Goal: Information Seeking & Learning: Learn about a topic

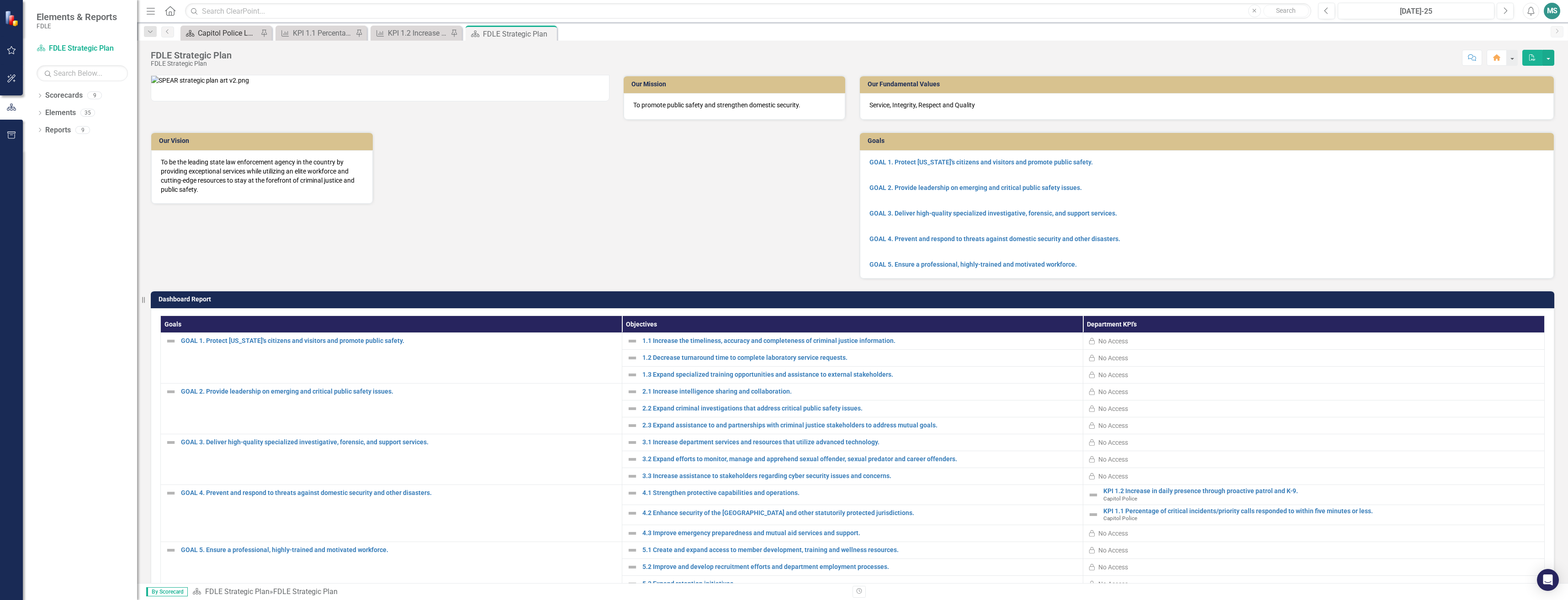
click at [204, 32] on div "Capitol Police Landing Page 2" at bounding box center [227, 33] width 60 height 11
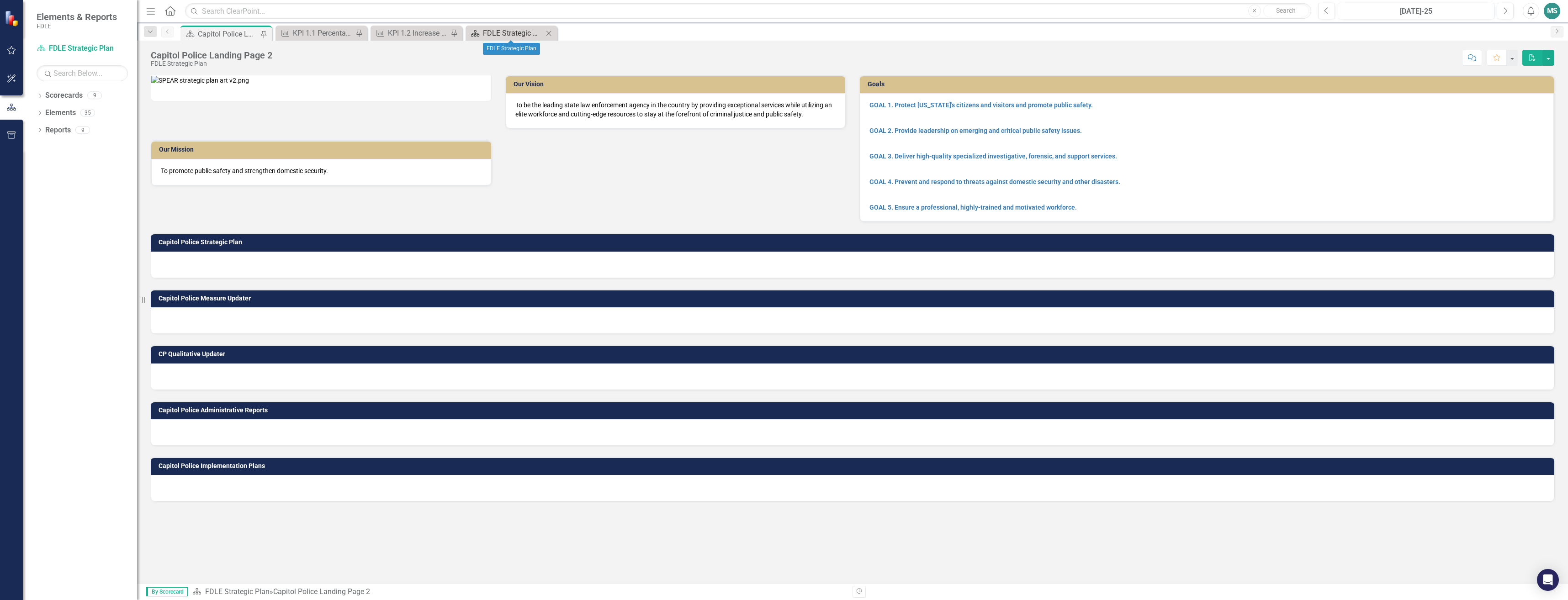
click at [498, 36] on div "FDLE Strategic Plan" at bounding box center [513, 33] width 60 height 11
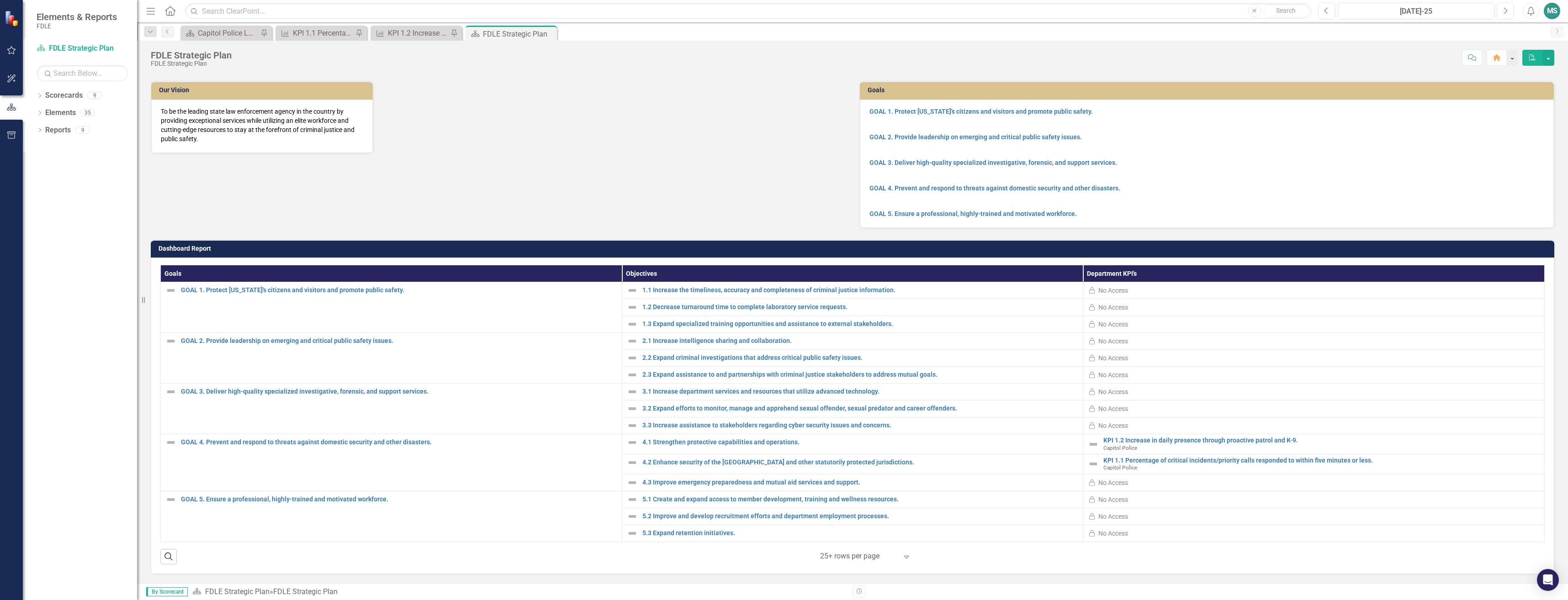
scroll to position [62, 0]
click at [684, 272] on th "Objectives" at bounding box center [852, 274] width 462 height 17
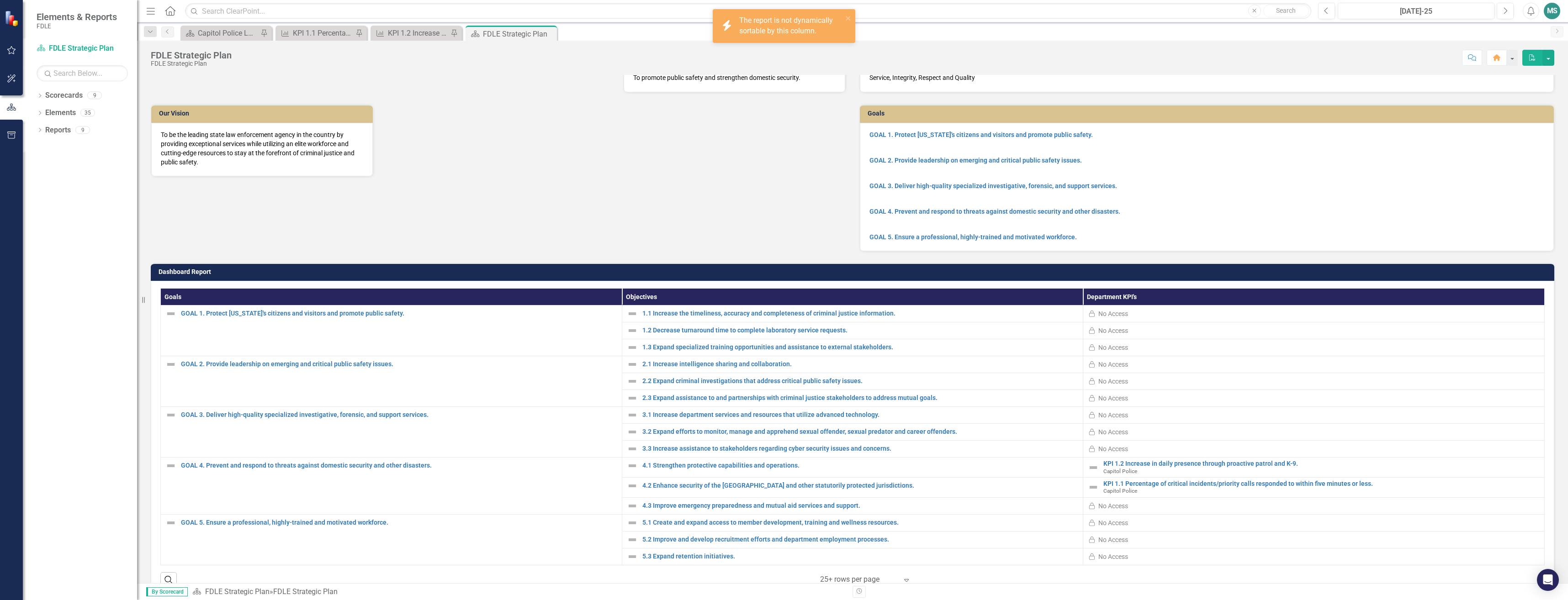
scroll to position [0, 0]
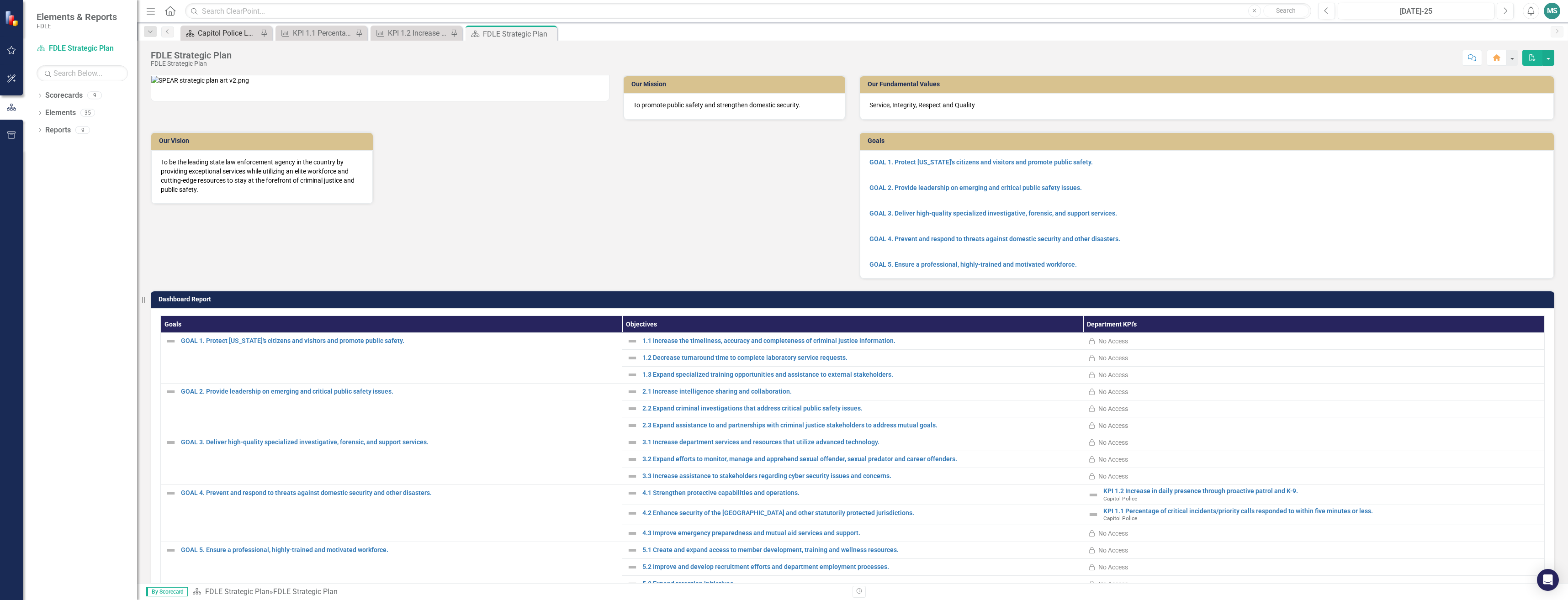
click at [209, 30] on div "Capitol Police Landing Page 2" at bounding box center [227, 33] width 60 height 11
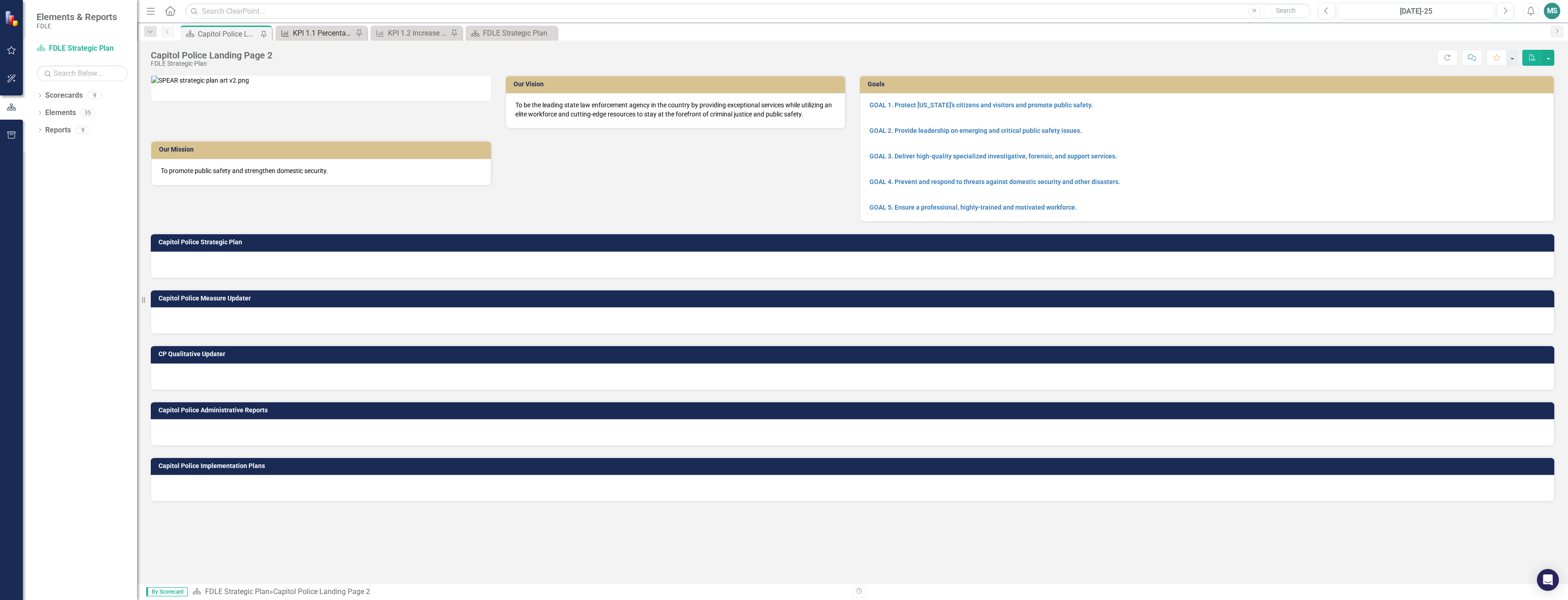
click at [299, 28] on div "KPI 1.1 Percentage of critical incidents/priority calls responded to within fiv…" at bounding box center [323, 33] width 60 height 11
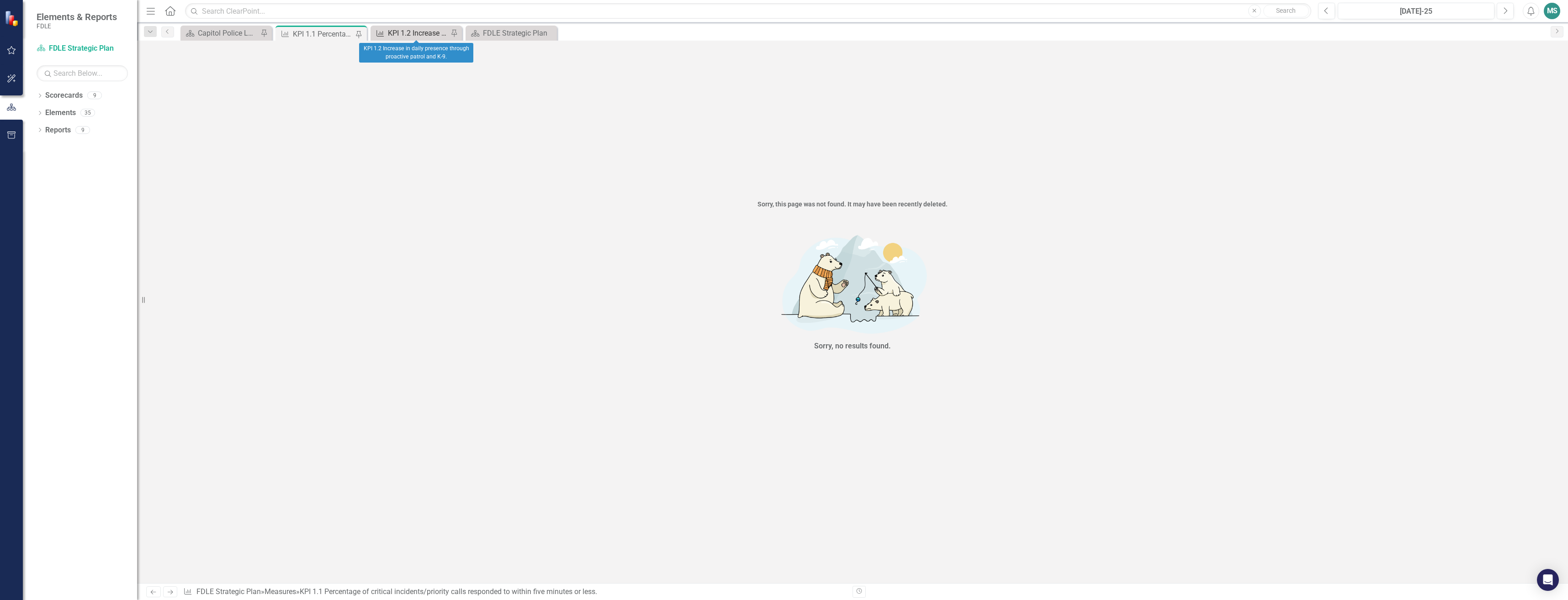
click at [423, 34] on div "KPI 1.2 Increase in daily presence through proactive patrol and K-9." at bounding box center [418, 33] width 60 height 11
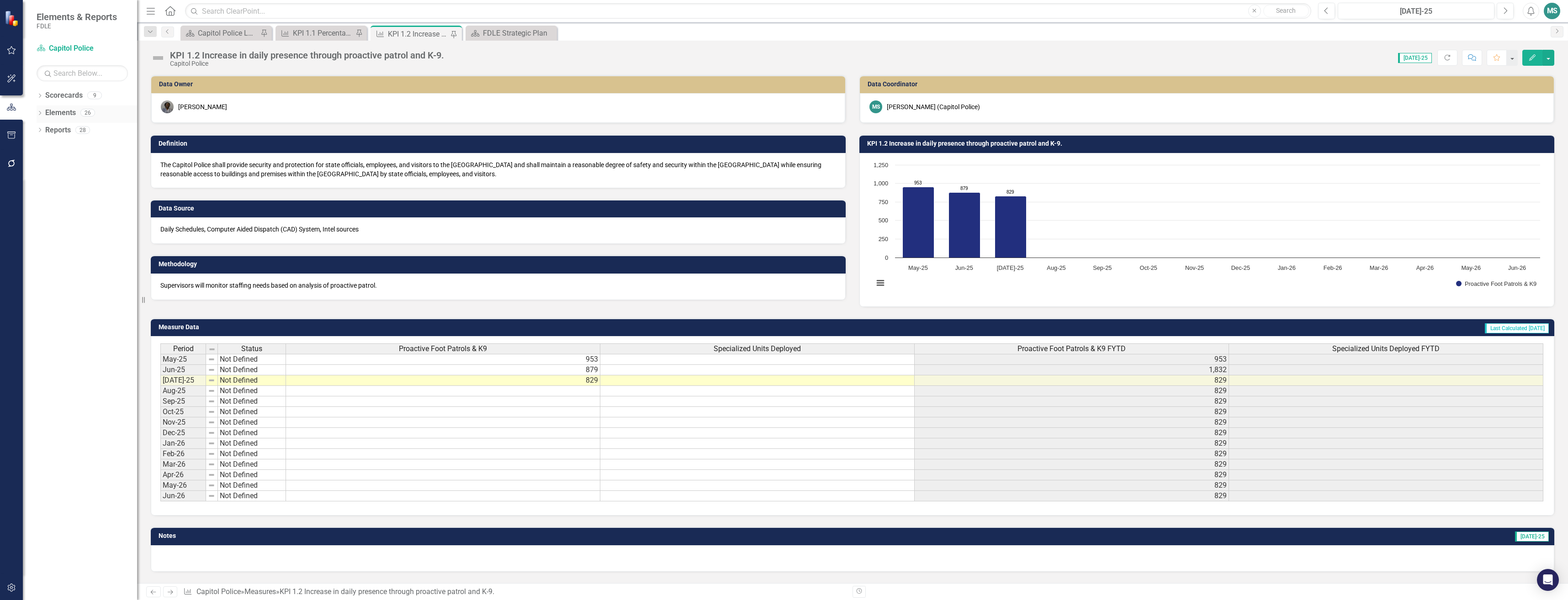
click at [39, 110] on div "Dropdown" at bounding box center [40, 114] width 6 height 8
click at [42, 213] on div "Dropdown Reports 28" at bounding box center [87, 217] width 100 height 18
click at [44, 100] on div "Dropdown Scorecards 9" at bounding box center [87, 96] width 100 height 18
click at [41, 96] on icon "Dropdown" at bounding box center [40, 96] width 6 height 5
click at [44, 284] on div "Dropdown Reports 28" at bounding box center [87, 286] width 100 height 18
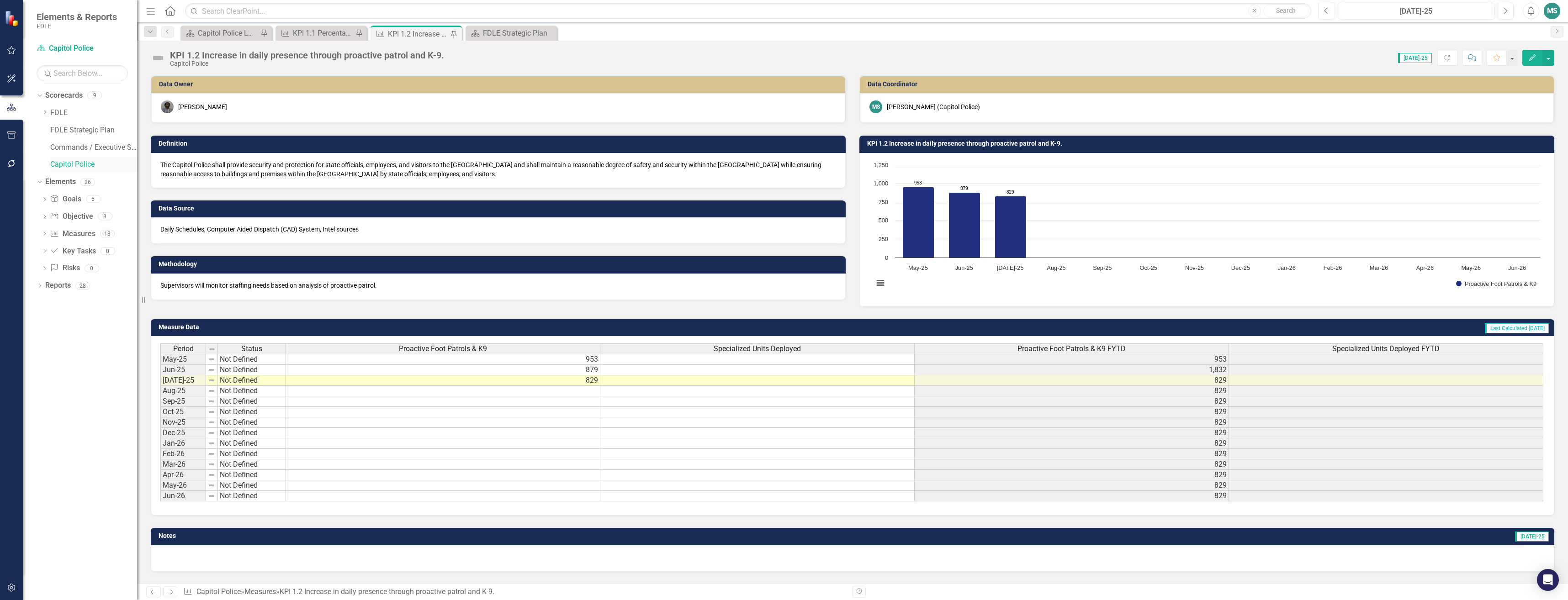
click at [54, 164] on link "Capitol Police" at bounding box center [93, 165] width 87 height 11
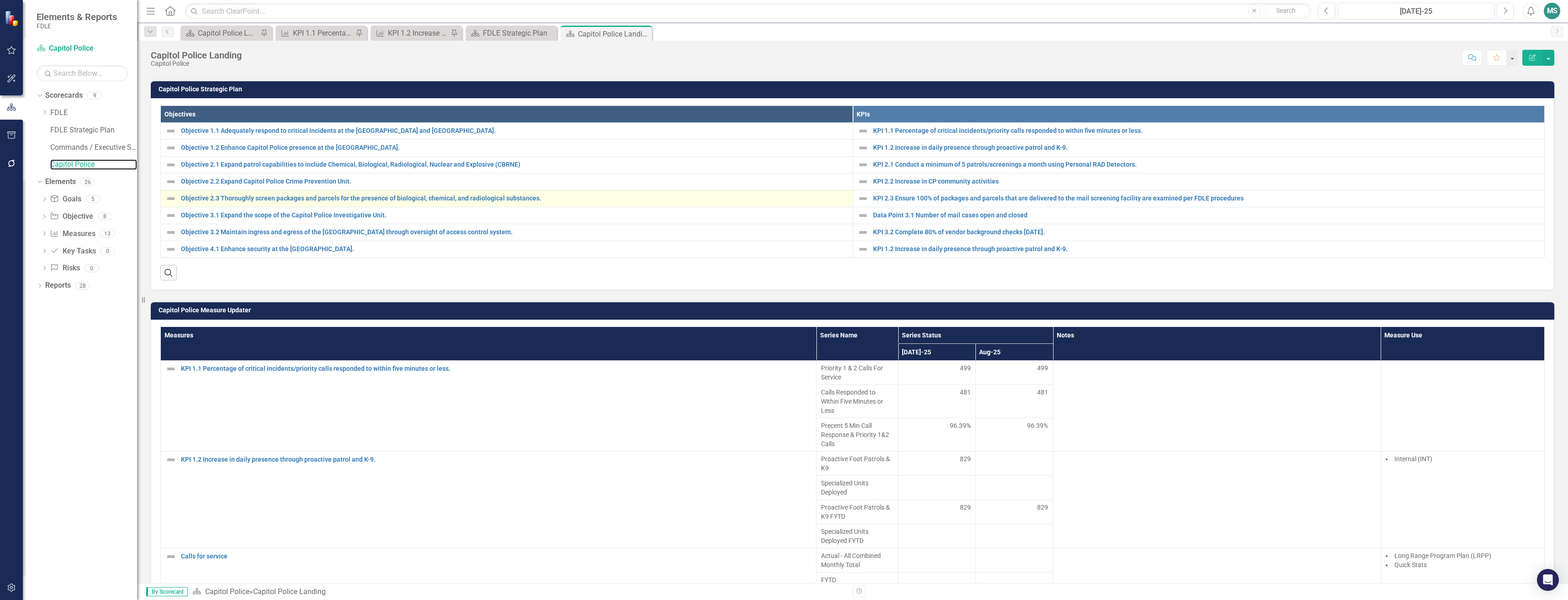
scroll to position [274, 0]
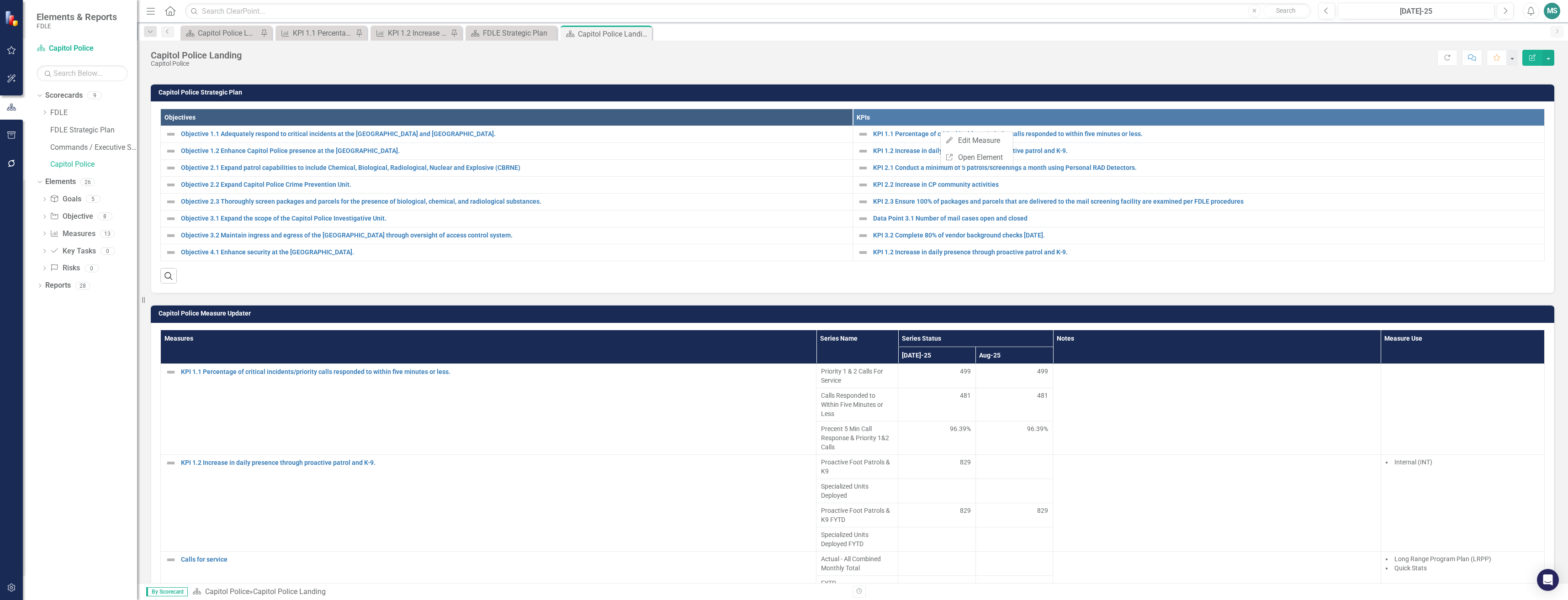
click at [906, 122] on th "KPIs" at bounding box center [1199, 118] width 692 height 17
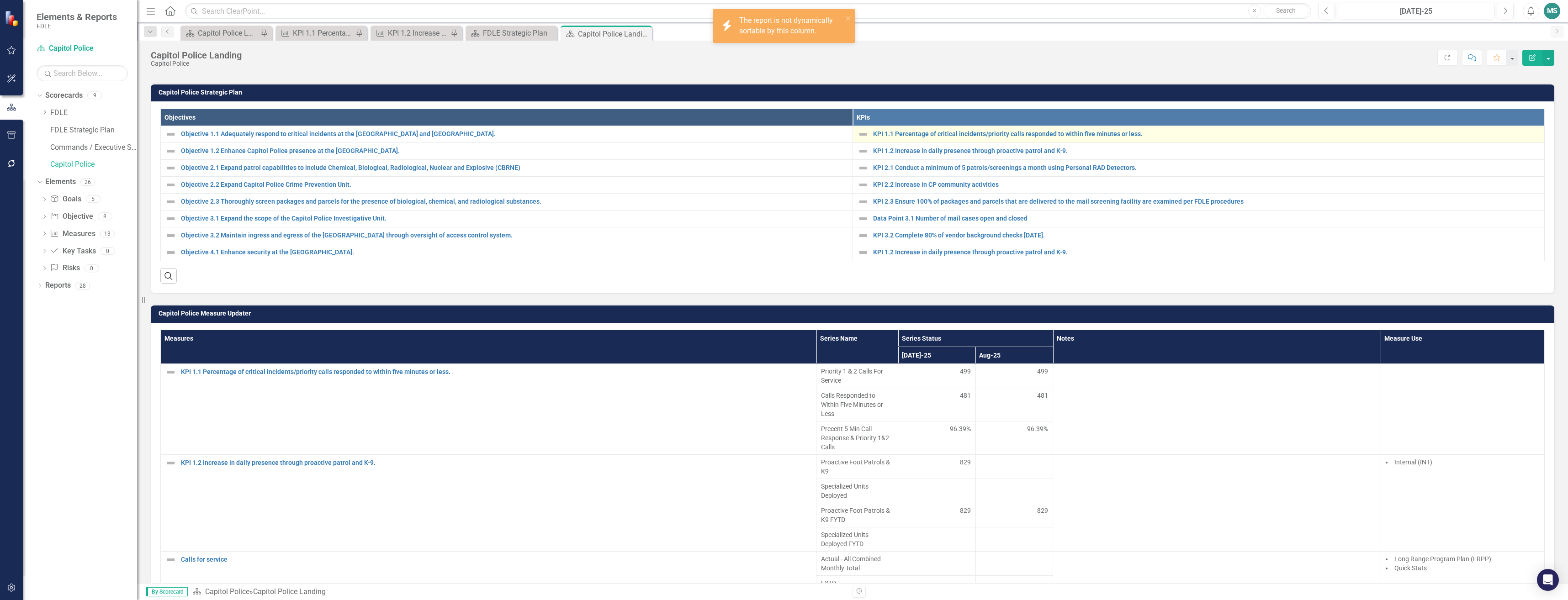
click at [906, 127] on td "KPI 1.1 Percentage of critical incidents/priority calls responded to within fiv…" at bounding box center [1199, 135] width 692 height 17
click at [907, 138] on div "KPI 1.1 Percentage of critical incidents/priority calls responded to within fiv…" at bounding box center [1199, 134] width 683 height 11
click at [900, 133] on link "KPI 1.1 Percentage of critical incidents/priority calls responded to within fiv…" at bounding box center [1206, 134] width 667 height 7
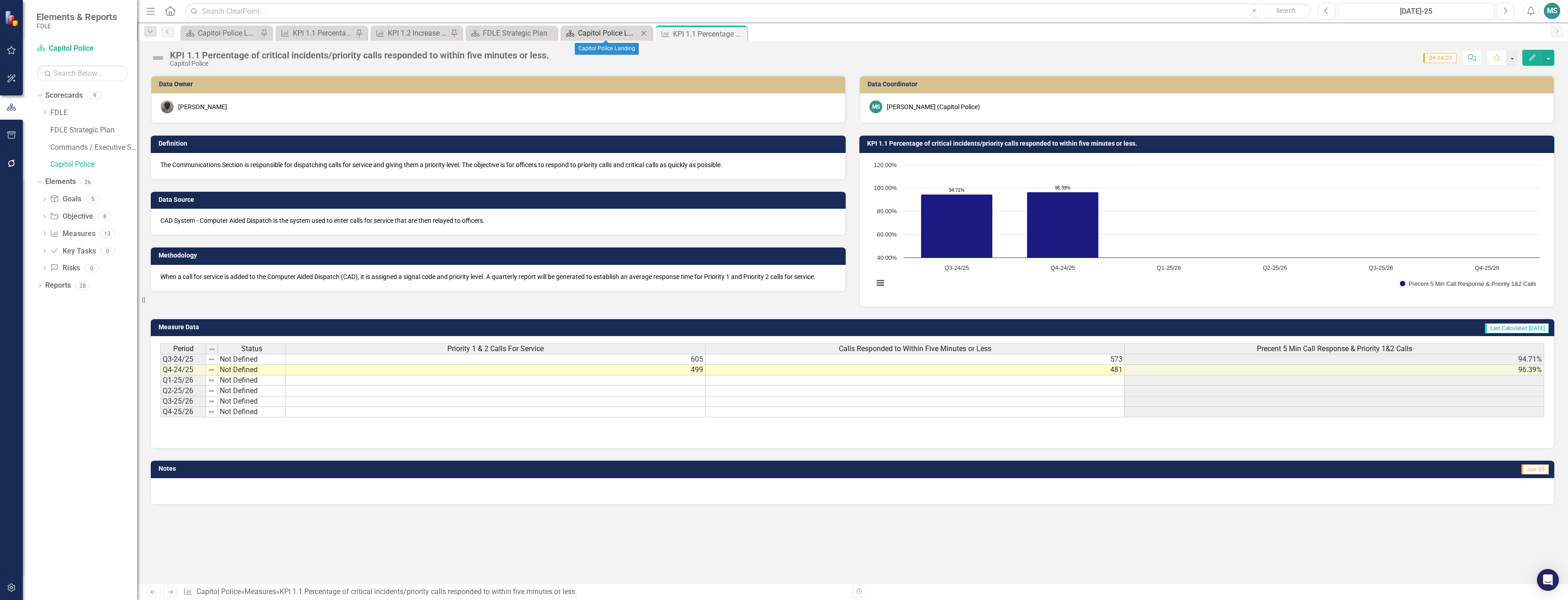
click at [593, 31] on div "Capitol Police Landing" at bounding box center [608, 33] width 60 height 11
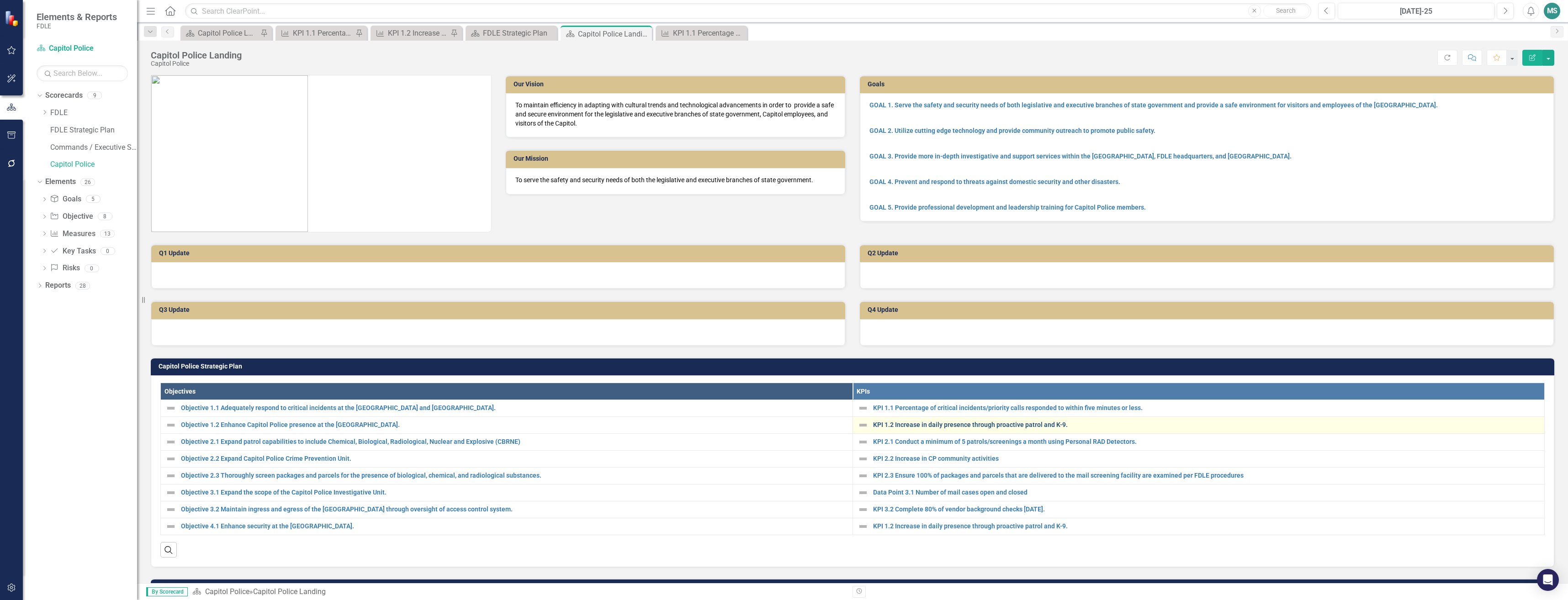
click at [910, 423] on link "KPI 1.2 Increase in daily presence through proactive patrol and K-9." at bounding box center [1206, 425] width 667 height 7
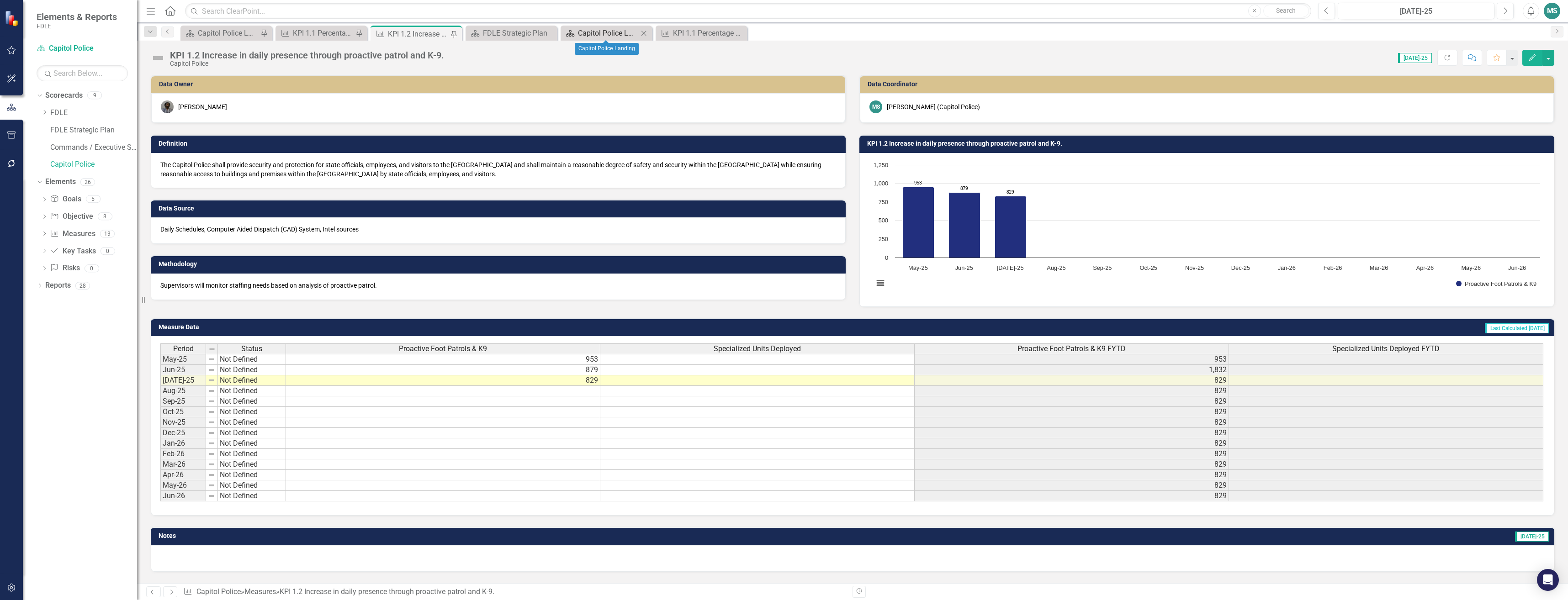
click at [615, 34] on div "Capitol Police Landing" at bounding box center [608, 33] width 60 height 11
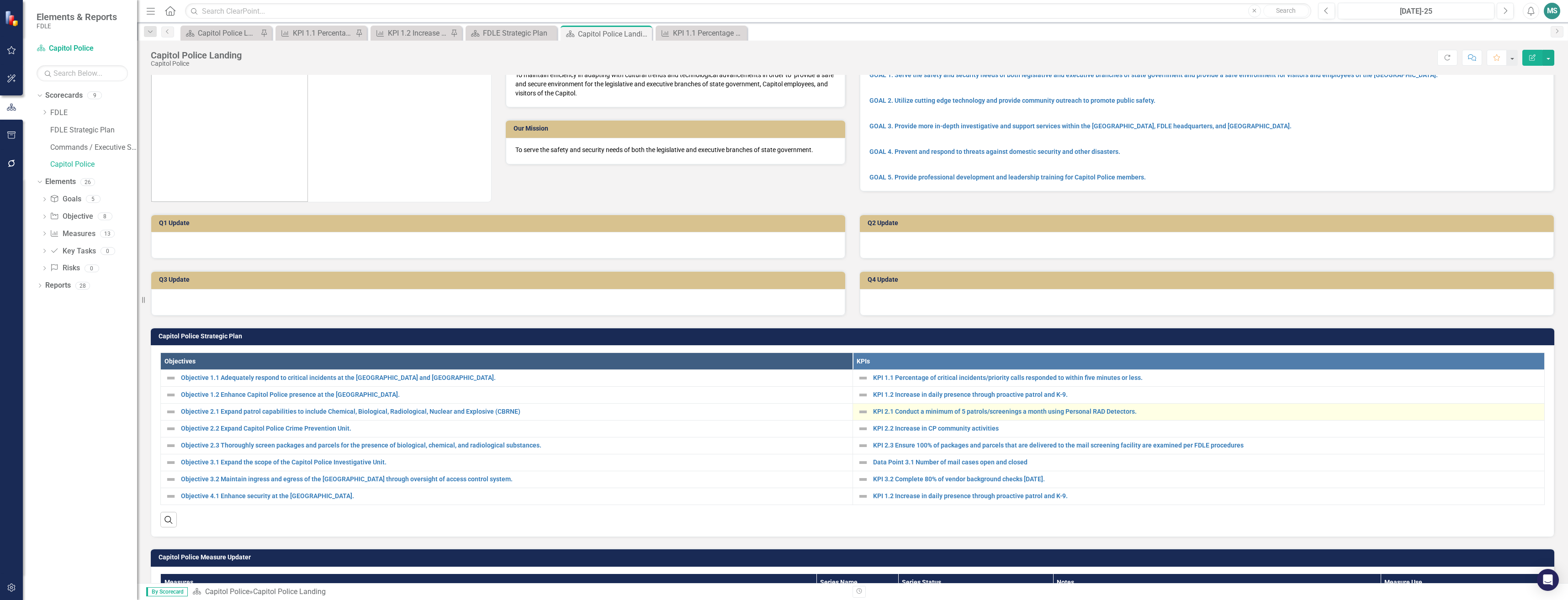
scroll to position [46, 0]
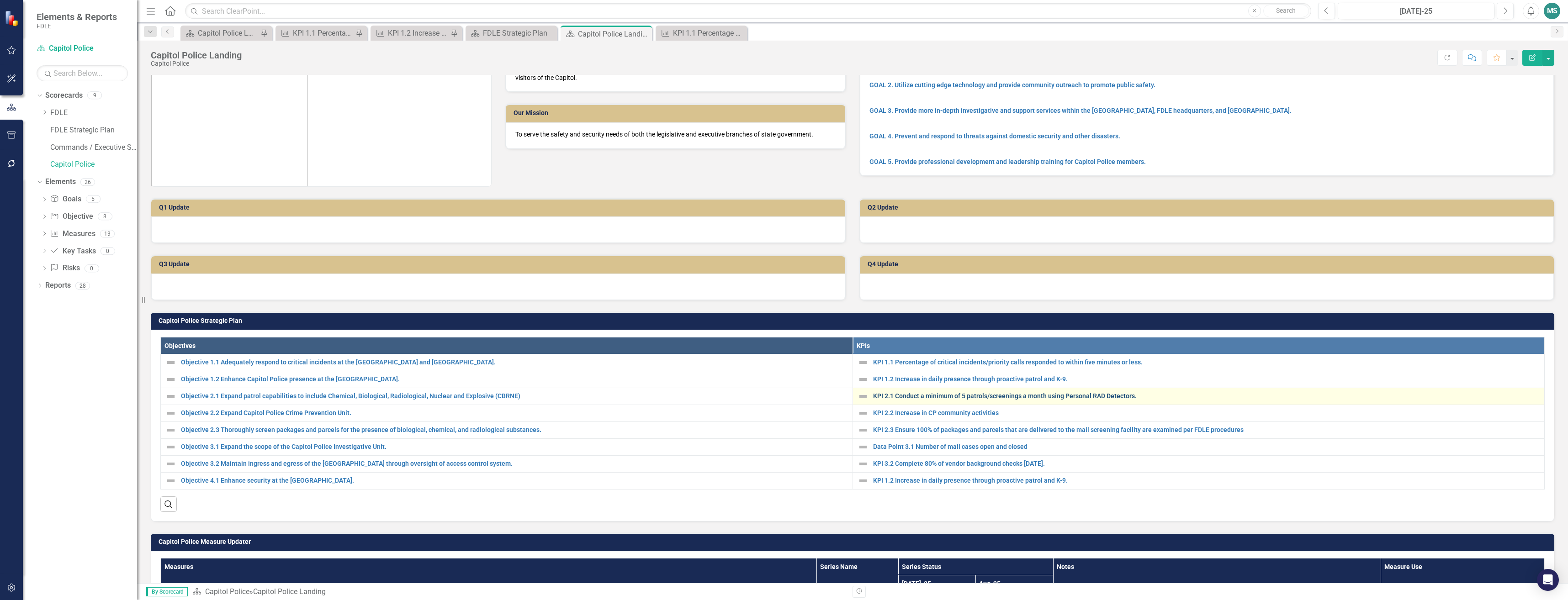
click at [939, 396] on link "KPI 2.1 Conduct a minimum of 5 patrols/screenings a month using Personal RAD De…" at bounding box center [1206, 396] width 667 height 7
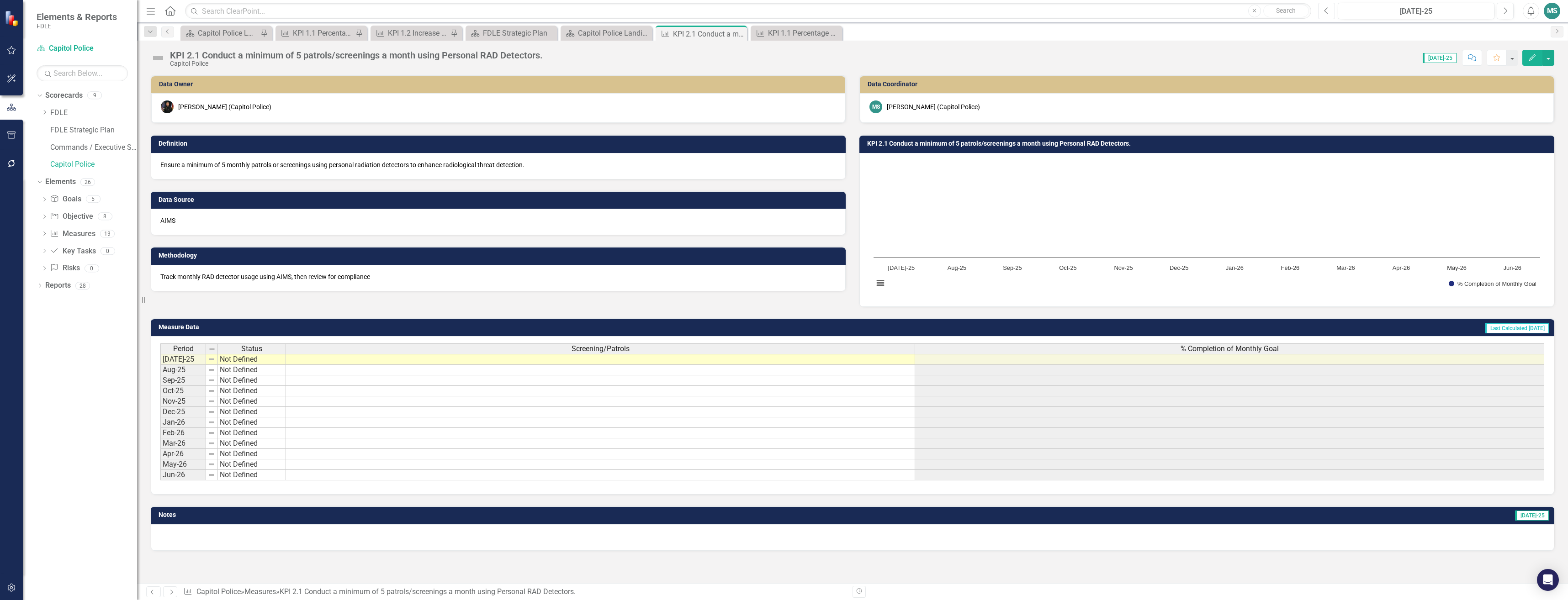
click at [1321, 8] on button "Previous" at bounding box center [1327, 11] width 17 height 16
click at [1320, 8] on button "Previous" at bounding box center [1327, 11] width 17 height 16
click at [199, 362] on td "[DATE]-25" at bounding box center [183, 359] width 46 height 11
click at [211, 347] on img at bounding box center [212, 350] width 8 height 8
click at [200, 347] on div "Period" at bounding box center [183, 348] width 44 height 10
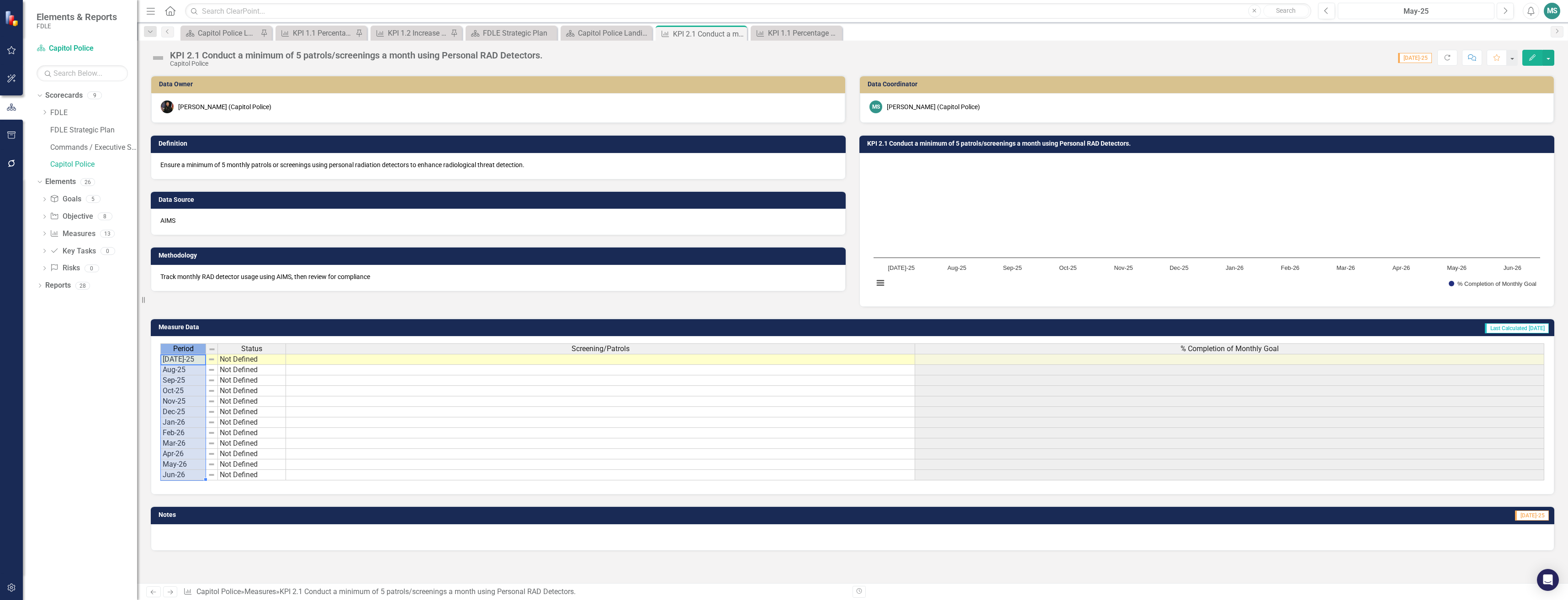
click at [1435, 14] on div "May-25" at bounding box center [1416, 11] width 150 height 11
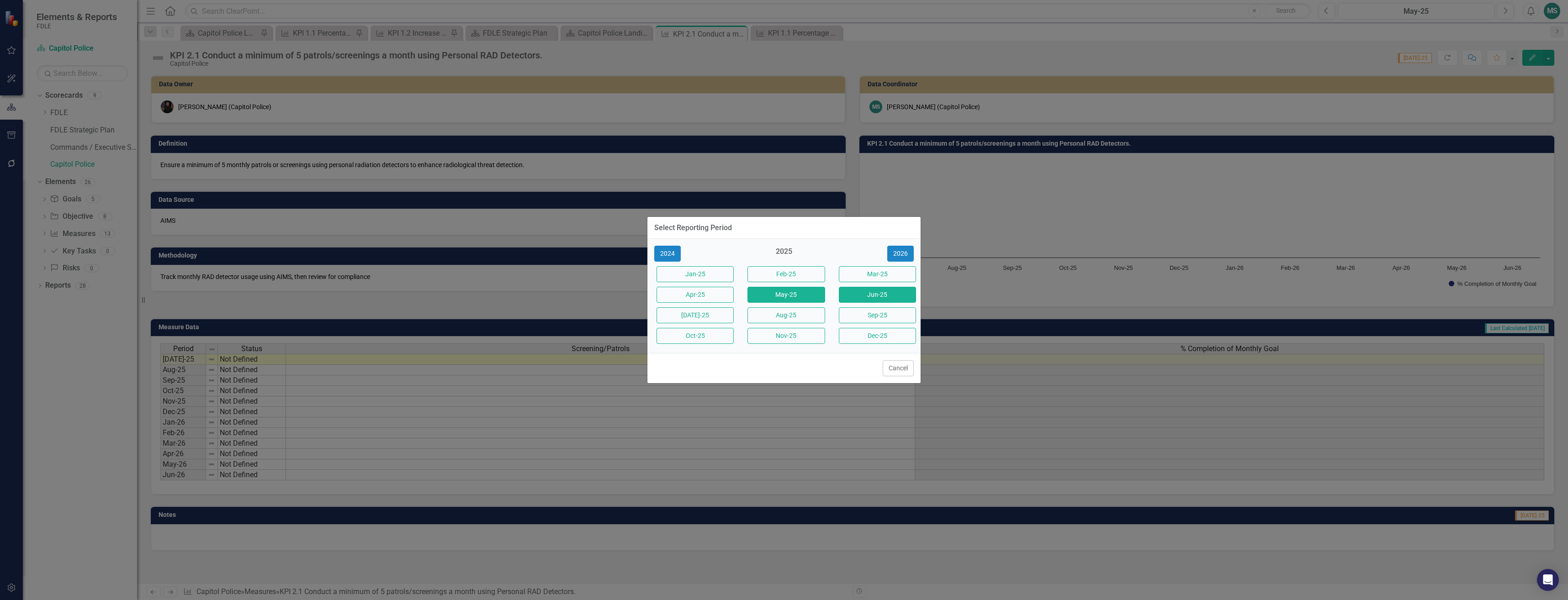
click at [880, 292] on button "Jun-25" at bounding box center [877, 295] width 77 height 16
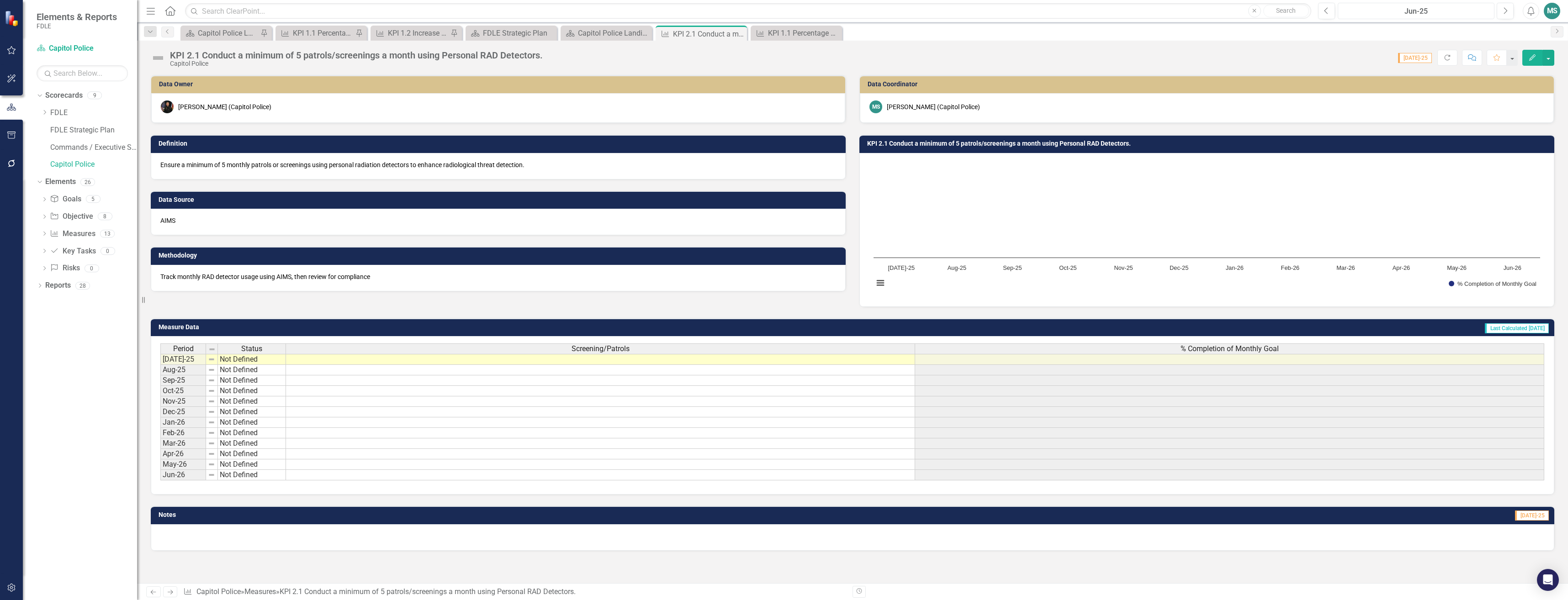
click at [1449, 12] on div "Jun-25" at bounding box center [1416, 11] width 150 height 11
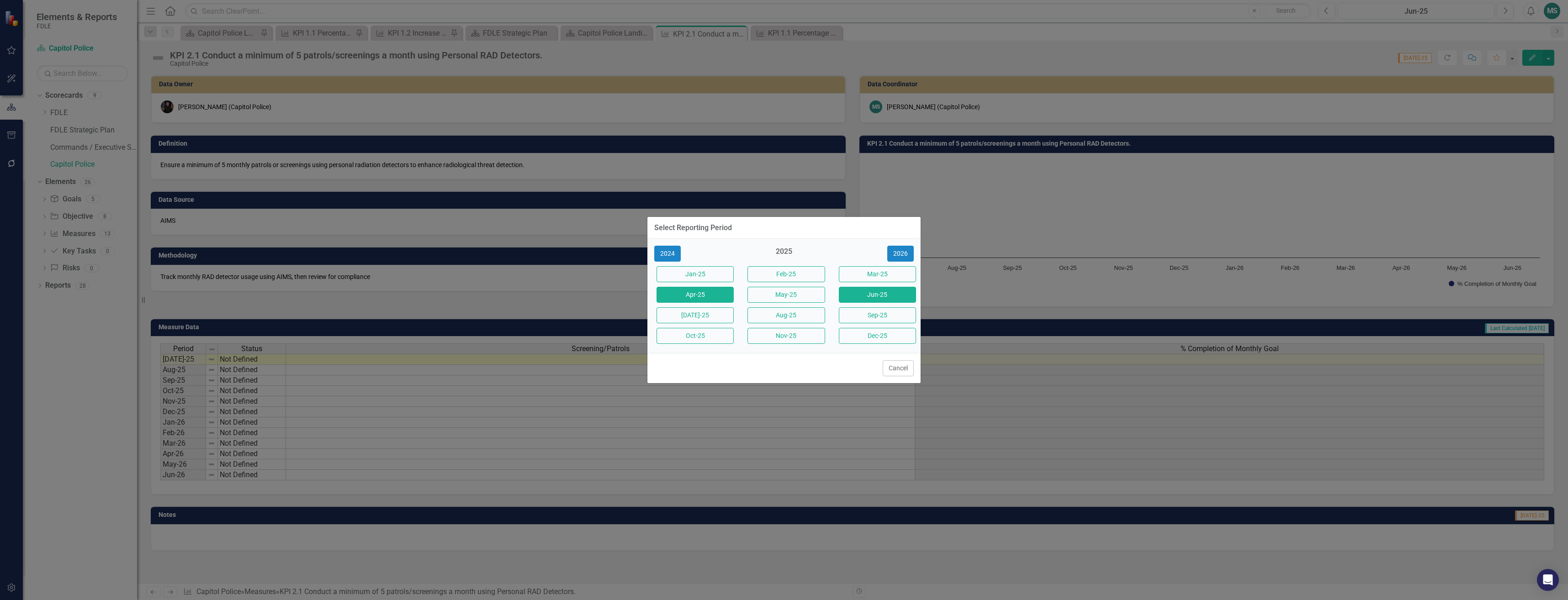
click at [707, 293] on button "Apr-25" at bounding box center [695, 295] width 77 height 16
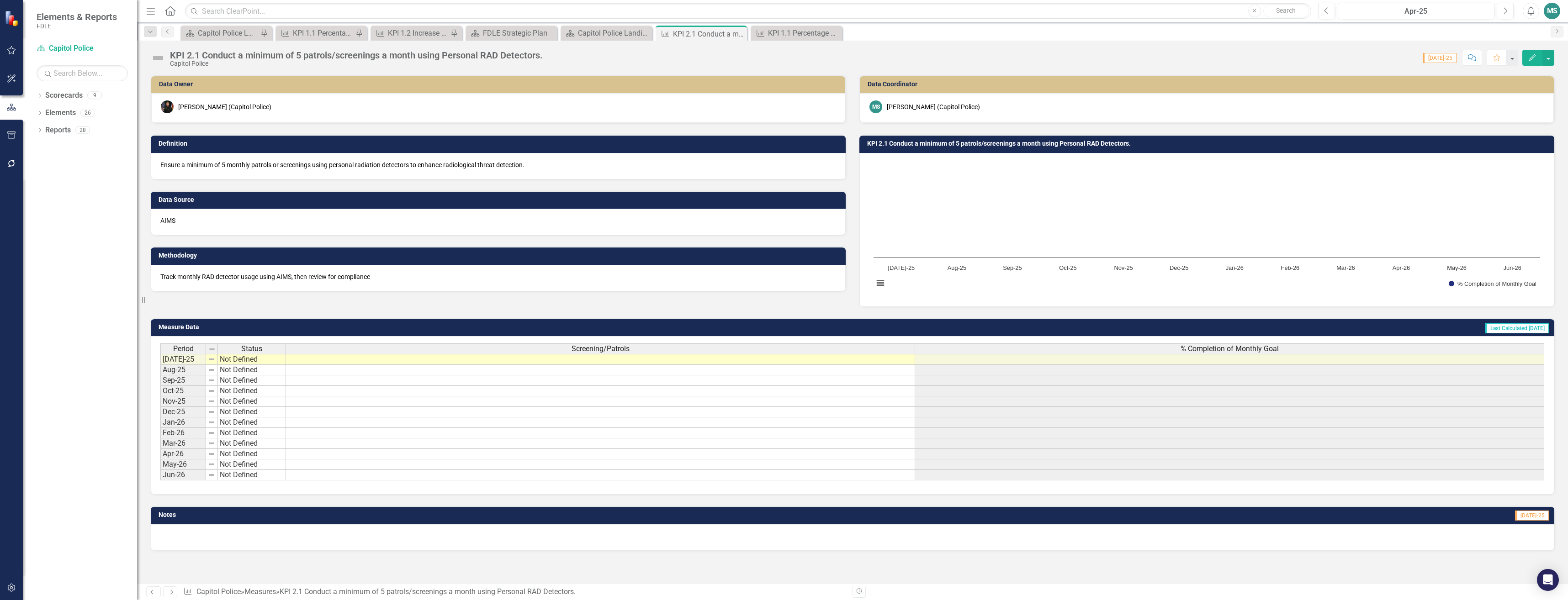
click at [871, 285] on rect "Interactive chart" at bounding box center [1207, 228] width 676 height 137
click at [876, 285] on button "View chart menu, Chart" at bounding box center [880, 283] width 13 height 13
click at [876, 285] on div "Download PNG image Download JPEG image Download PDF document Download SVG vecto…" at bounding box center [917, 247] width 114 height 83
click at [166, 35] on link "Previous" at bounding box center [168, 32] width 13 height 11
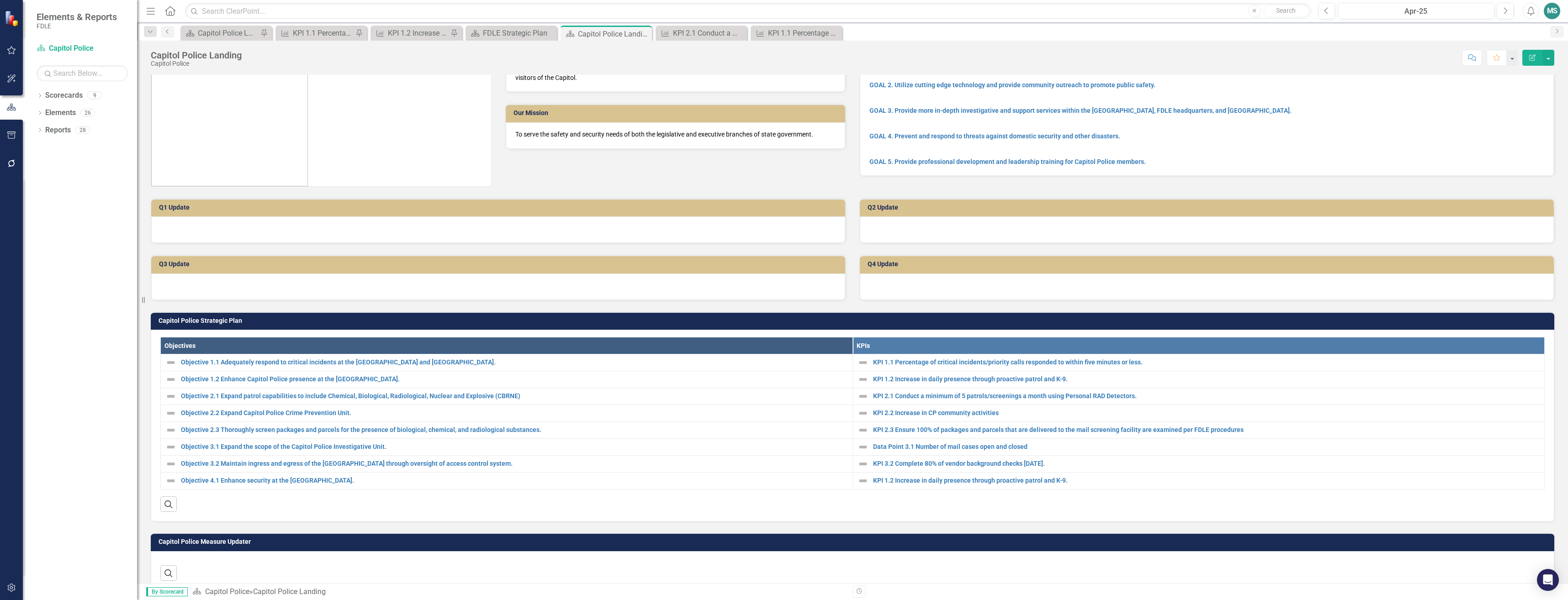
scroll to position [91, 0]
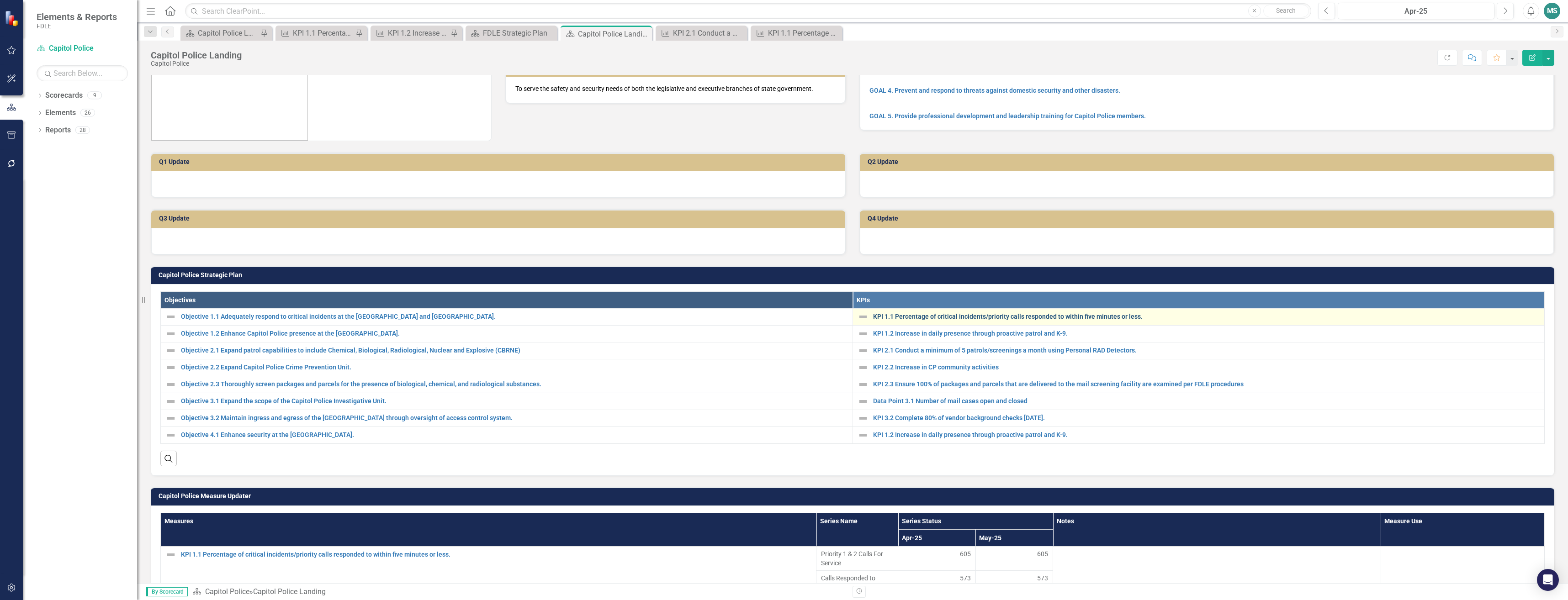
click at [919, 320] on link "KPI 1.1 Percentage of critical incidents/priority calls responded to within fiv…" at bounding box center [1206, 316] width 667 height 7
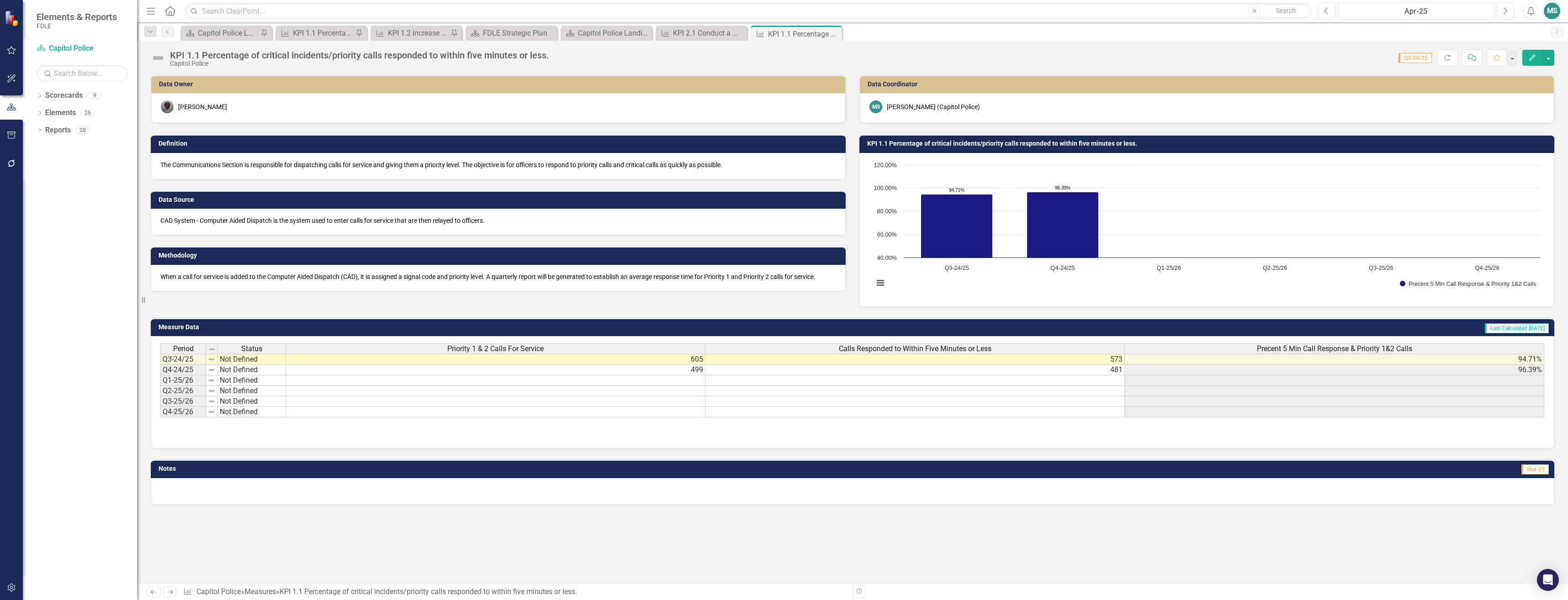
click at [773, 56] on div "Score: 0.00 Q3-24/25 Completed Refresh Comment Favorite Edit" at bounding box center [1054, 57] width 1001 height 15
click at [681, 34] on div "KPI 2.1 Conduct a minimum of 5 patrols/screenings a month using Personal RAD De…" at bounding box center [703, 33] width 60 height 11
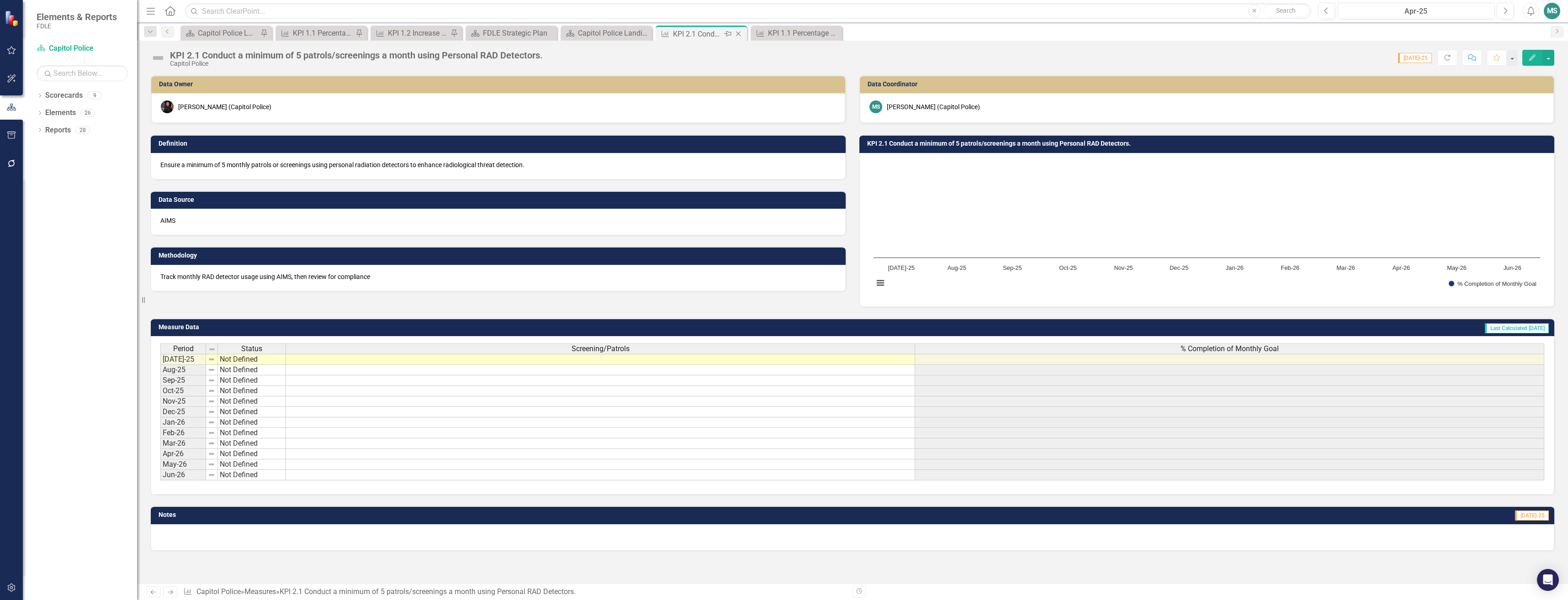
click at [739, 35] on icon "Close" at bounding box center [738, 34] width 9 height 8
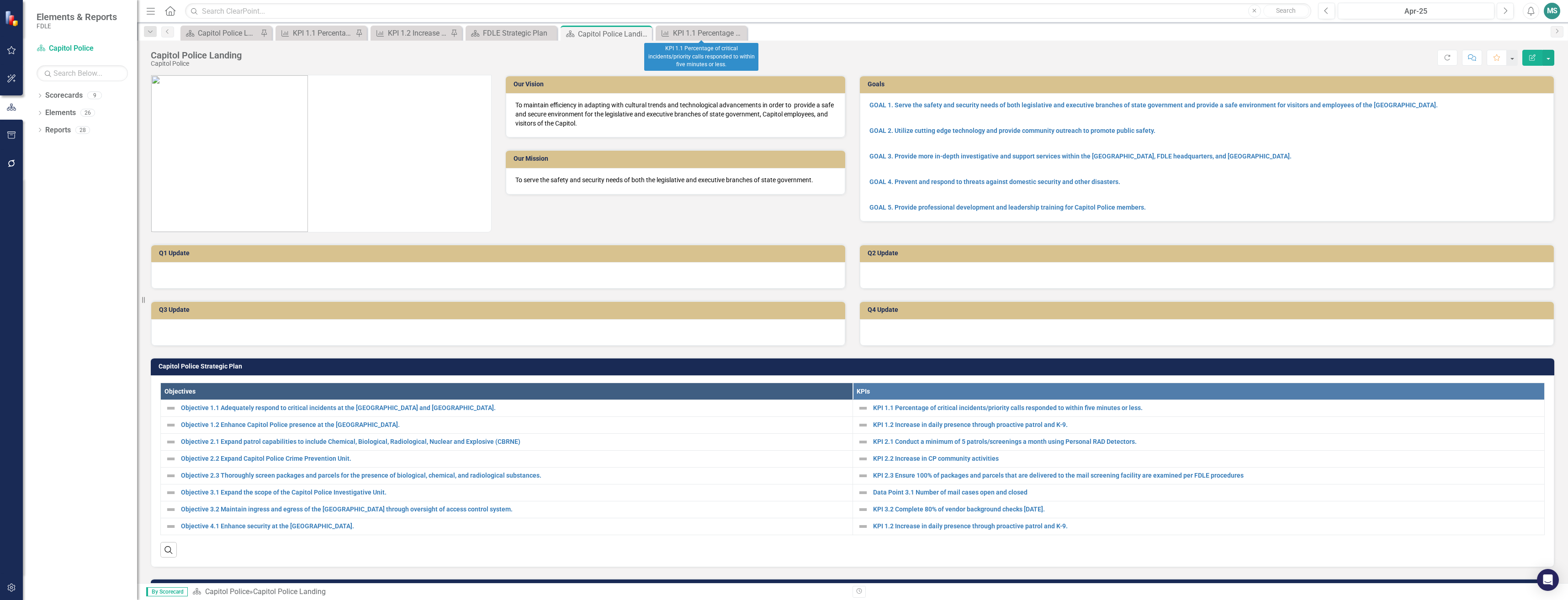
click at [0, 0] on icon "Close" at bounding box center [0, 0] width 0 height 0
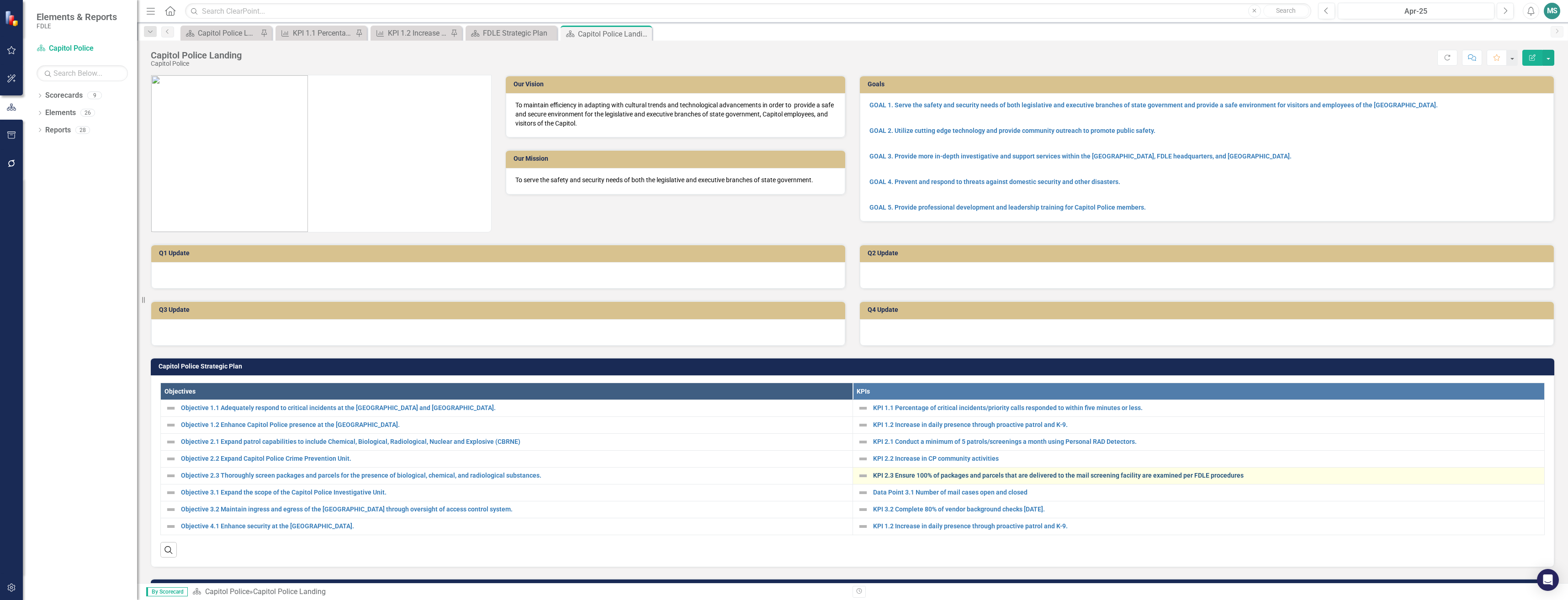
click at [911, 478] on link "KPI 2.3 Ensure 100% of packages and parcels that are delivered to the mail scre…" at bounding box center [1206, 475] width 667 height 7
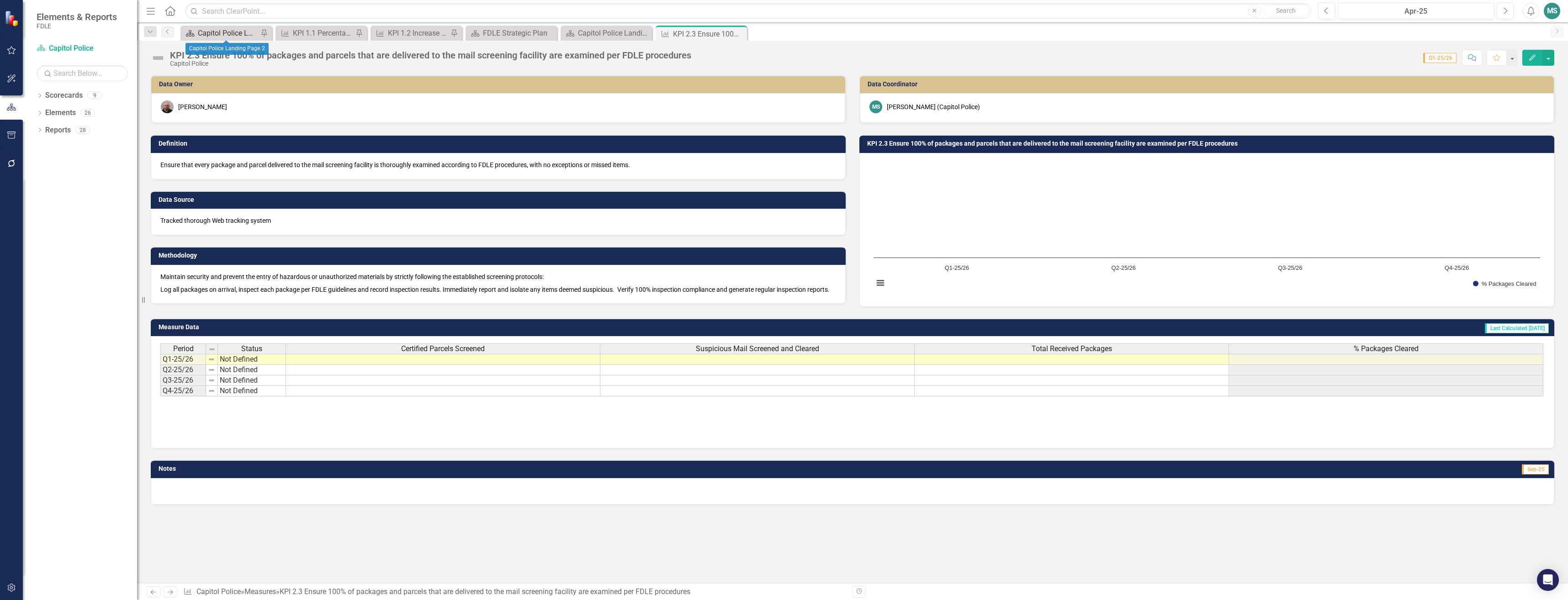
click at [214, 30] on div "Capitol Police Landing Page 2" at bounding box center [227, 33] width 60 height 11
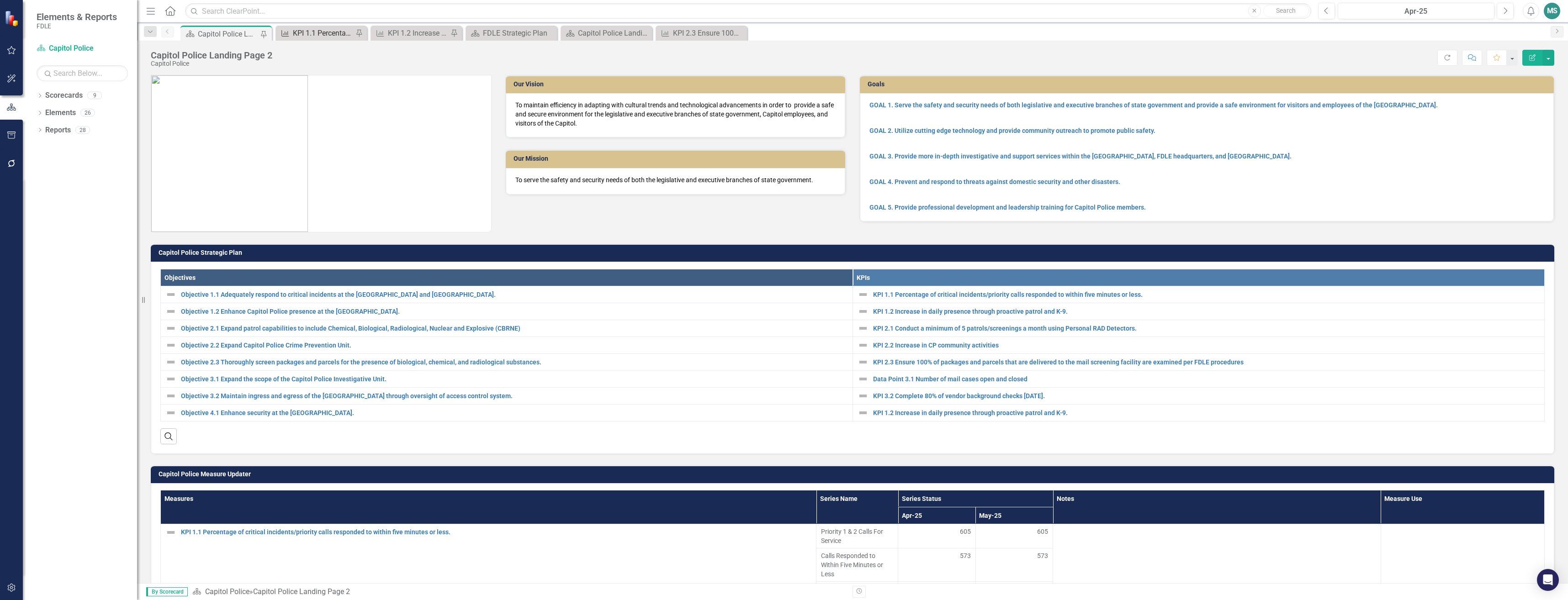
click at [320, 36] on div "KPI 1.1 Percentage of critical incidents/priority calls responded to within fiv…" at bounding box center [323, 33] width 60 height 11
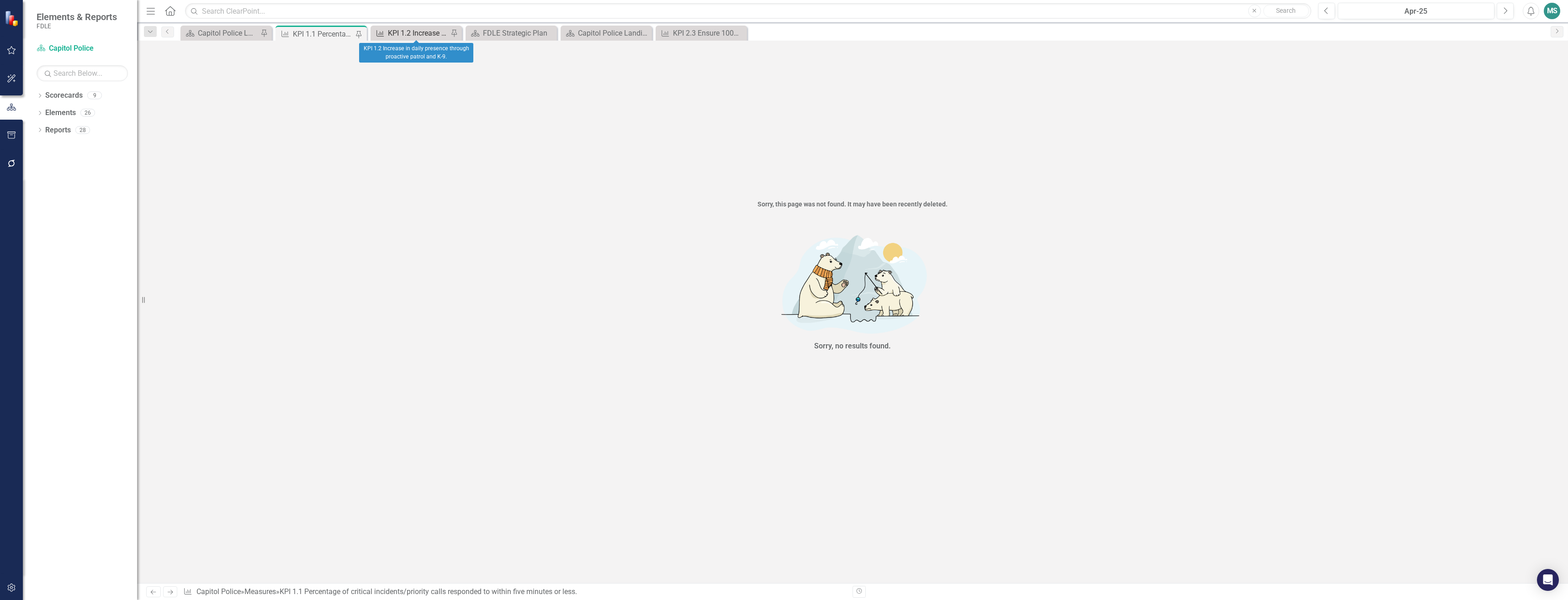
click at [408, 37] on div "KPI 1.2 Increase in daily presence through proactive patrol and K-9." at bounding box center [418, 33] width 60 height 11
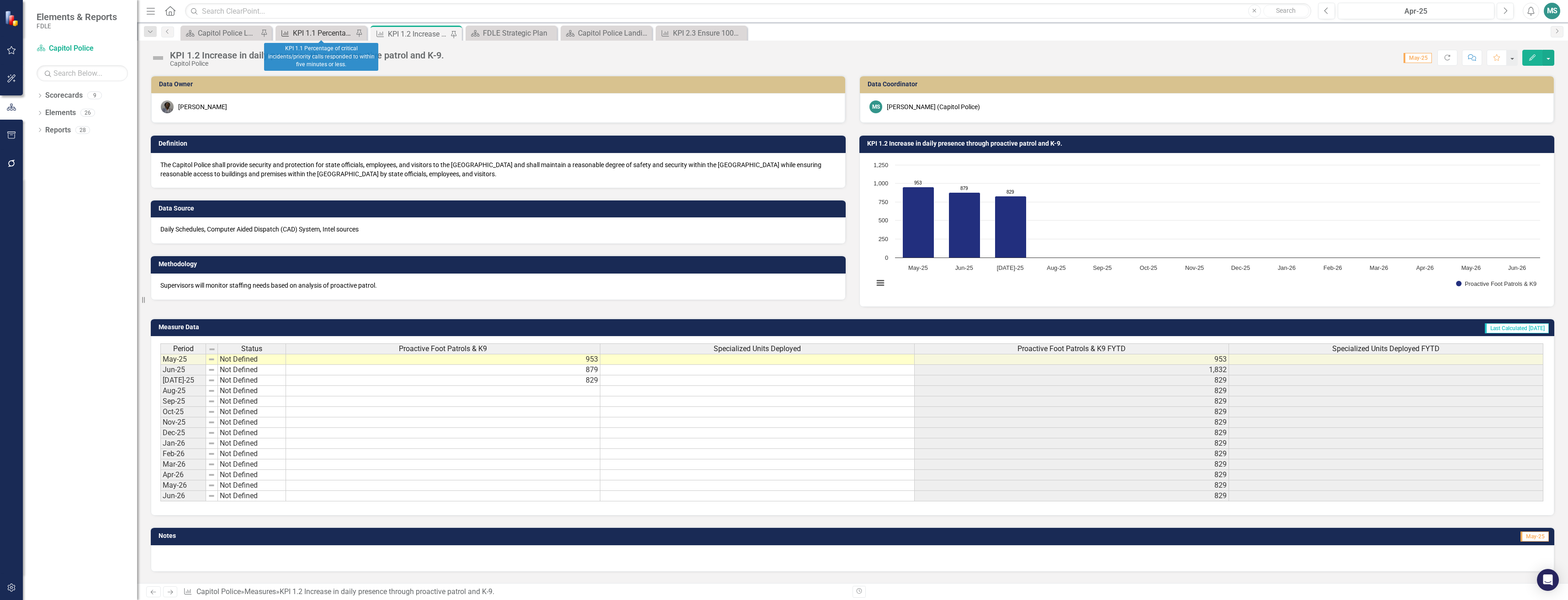
click at [332, 34] on div "KPI 1.1 Percentage of critical incidents/priority calls responded to within fiv…" at bounding box center [323, 33] width 60 height 11
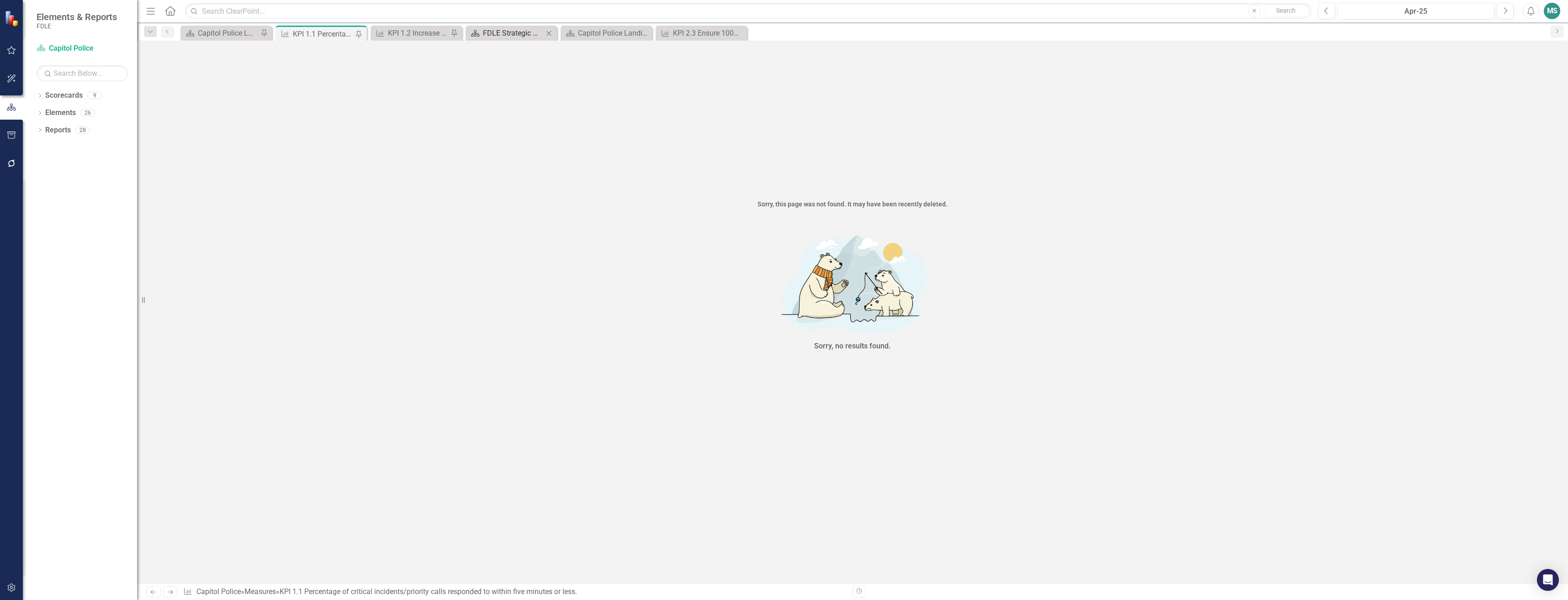
click at [495, 33] on div "FDLE Strategic Plan" at bounding box center [513, 33] width 60 height 11
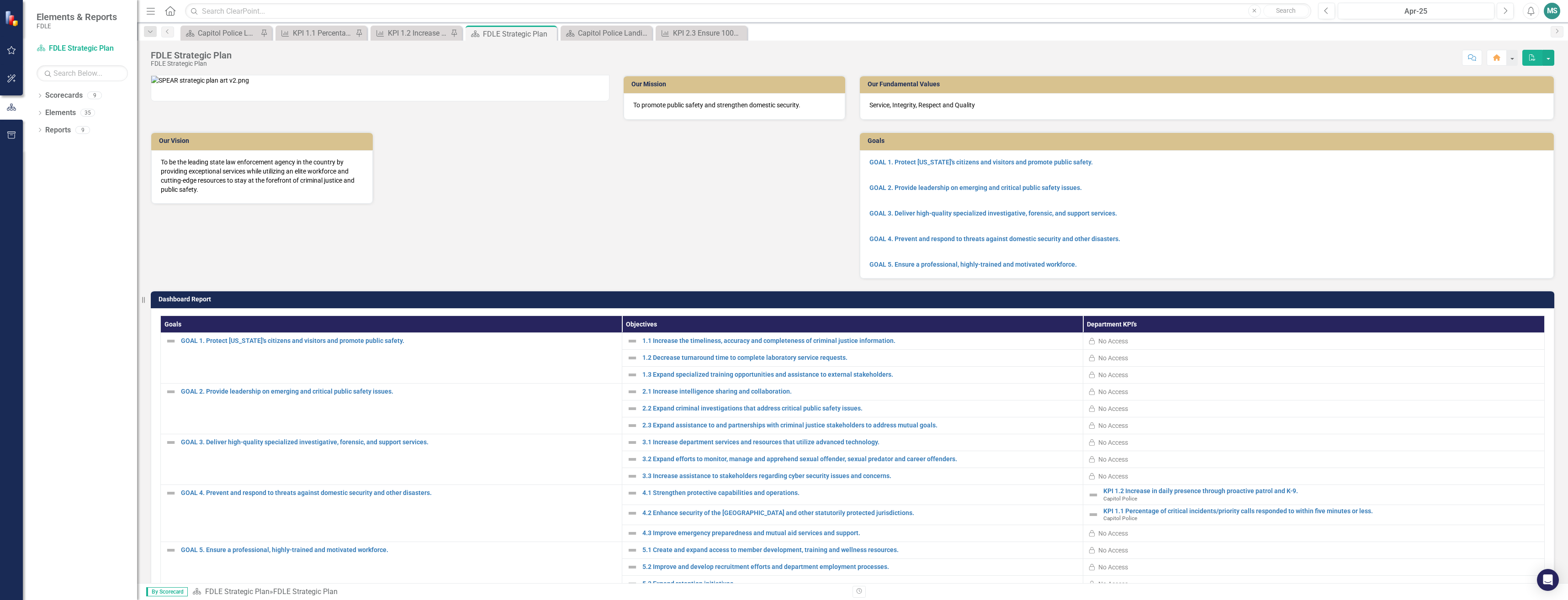
click at [216, 39] on div "Scorecard Capitol Police Landing Page 2 Pin" at bounding box center [226, 33] width 91 height 15
click at [216, 35] on div "Capitol Police Landing Page 2" at bounding box center [227, 33] width 60 height 11
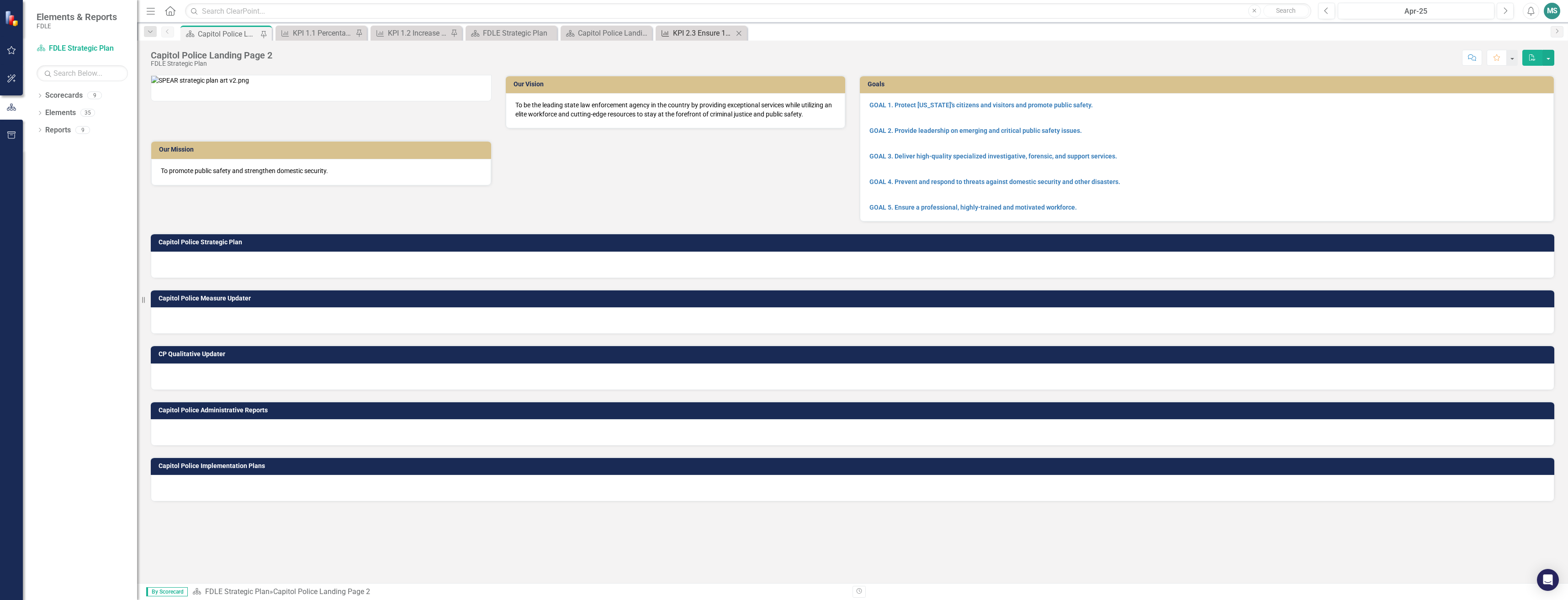
click at [673, 34] on div "KPI 2.3 Ensure 100% of packages and parcels that are delivered to the mail scre…" at bounding box center [703, 33] width 60 height 11
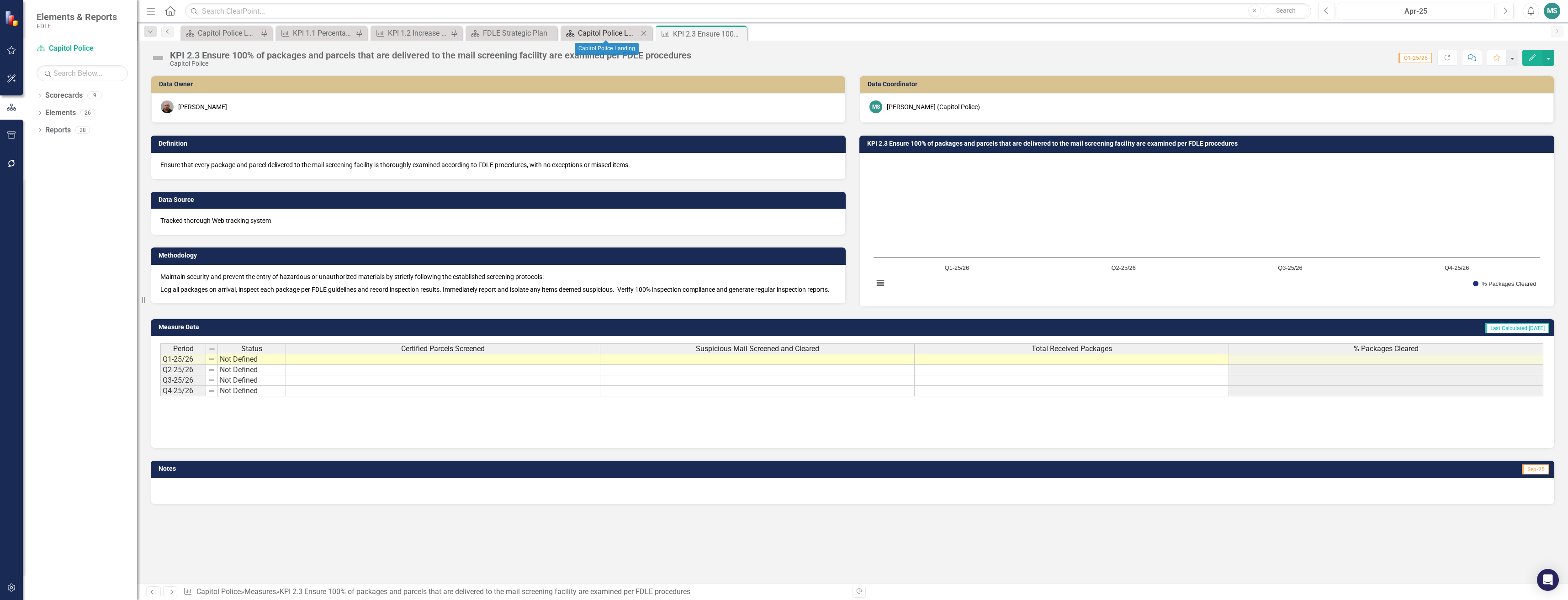
click at [596, 31] on div "Capitol Police Landing" at bounding box center [608, 33] width 60 height 11
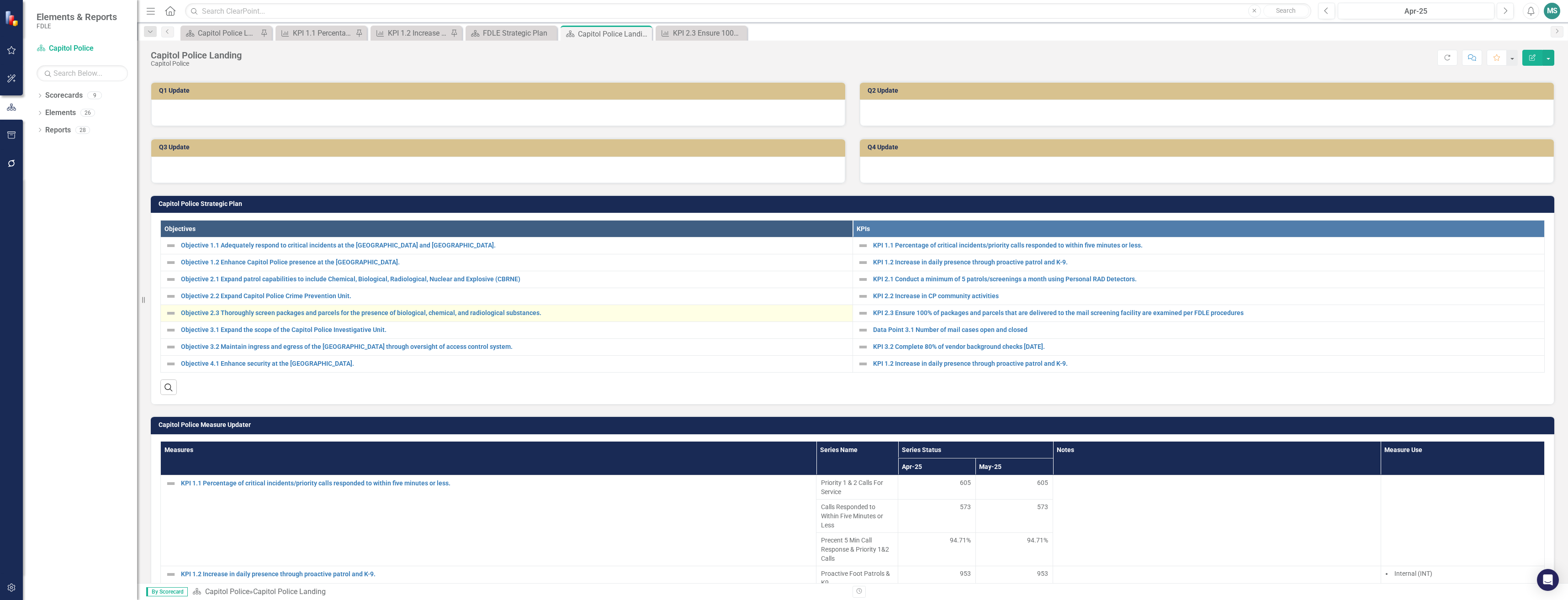
scroll to position [228, 0]
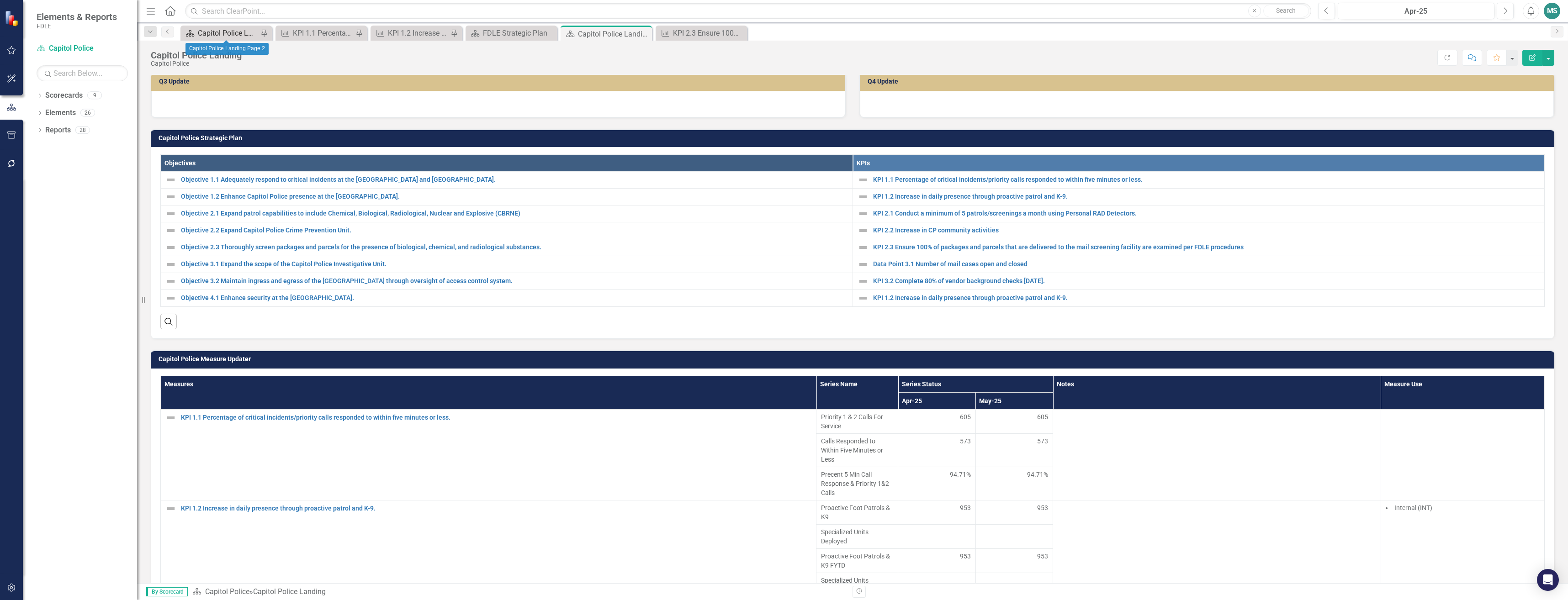
click at [230, 29] on div "Capitol Police Landing Page 2" at bounding box center [227, 33] width 60 height 11
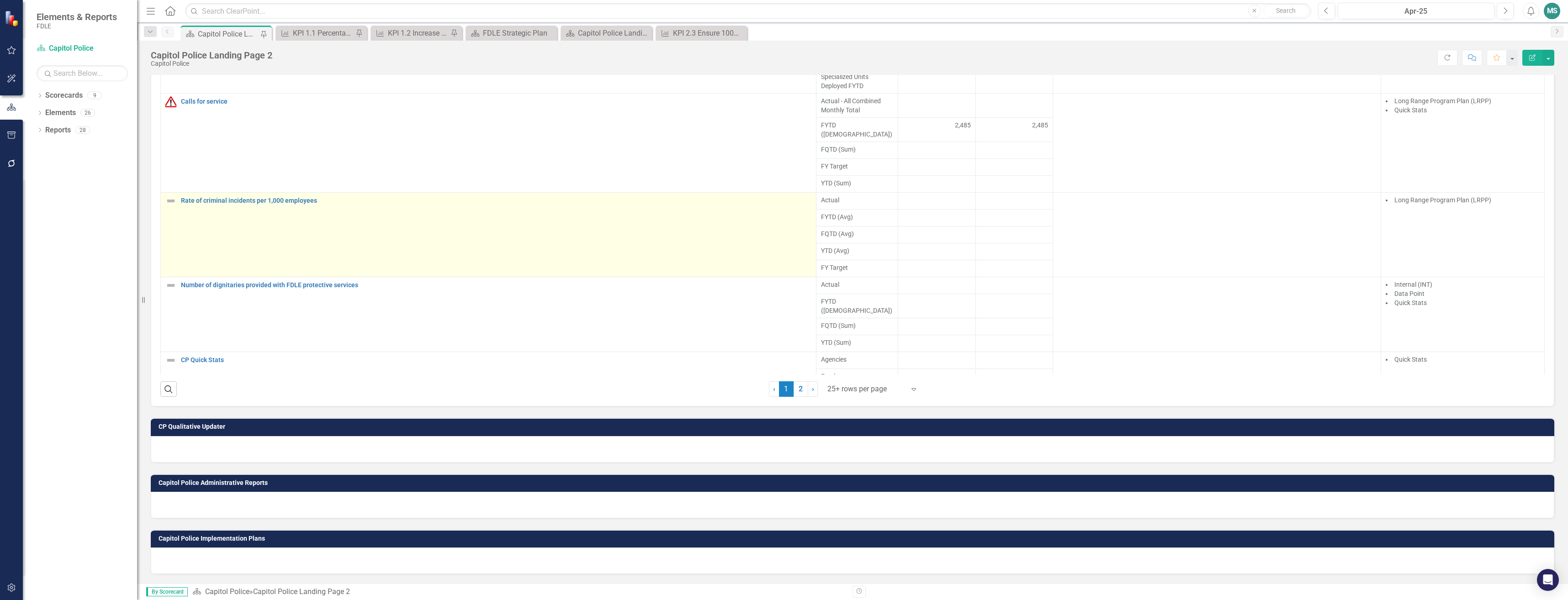
scroll to position [60, 0]
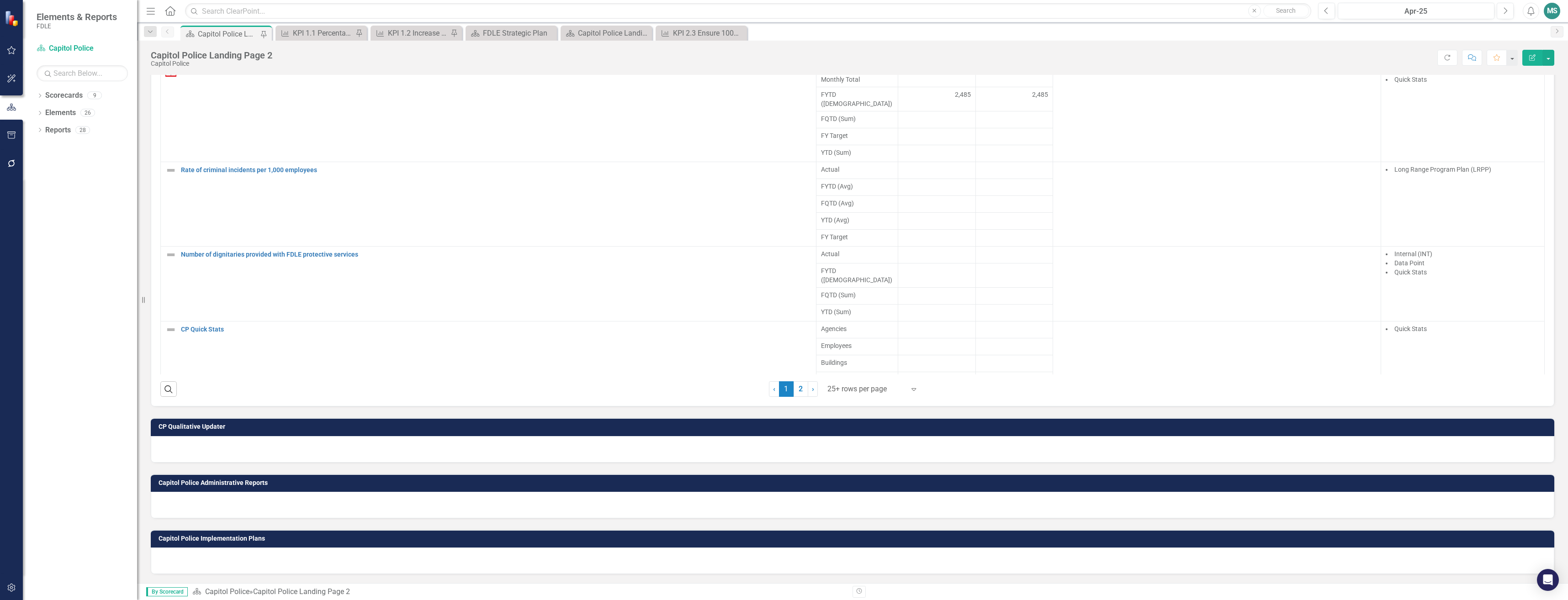
click at [256, 443] on div at bounding box center [852, 449] width 1403 height 27
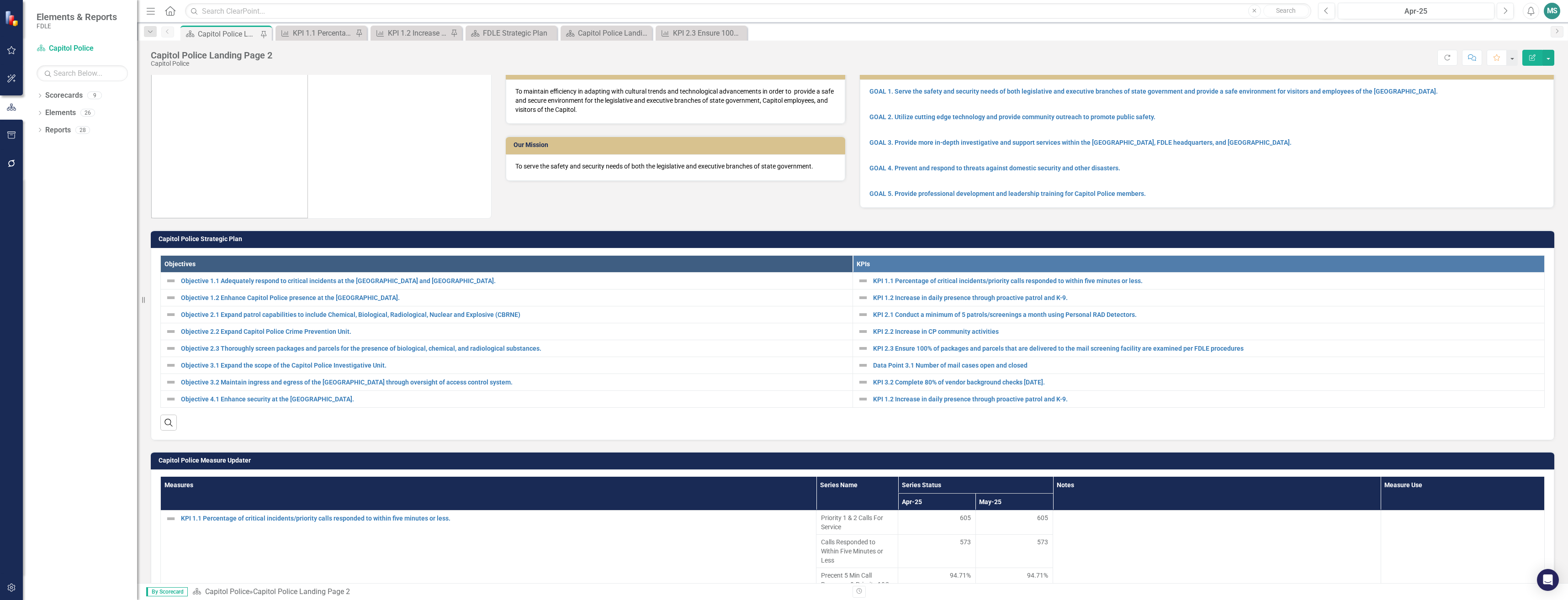
scroll to position [0, 0]
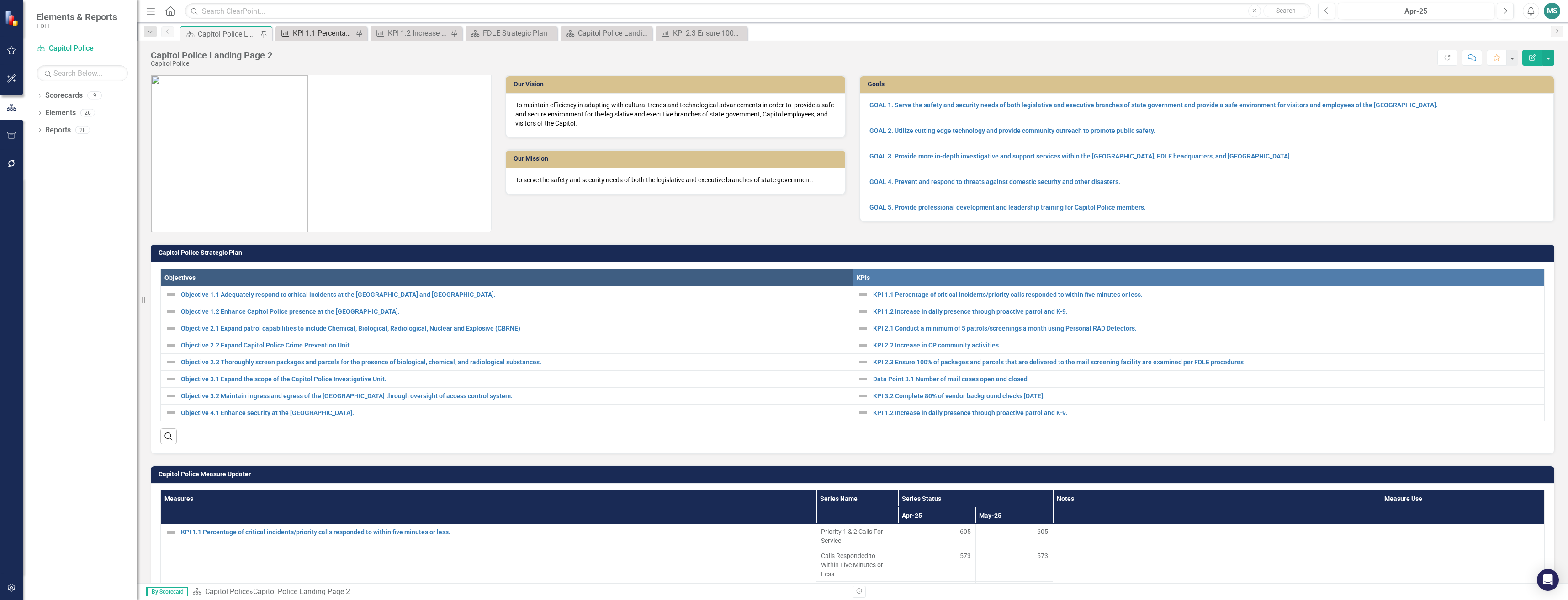
click at [319, 29] on div "KPI 1.1 Percentage of critical incidents/priority calls responded to within fiv…" at bounding box center [323, 33] width 60 height 11
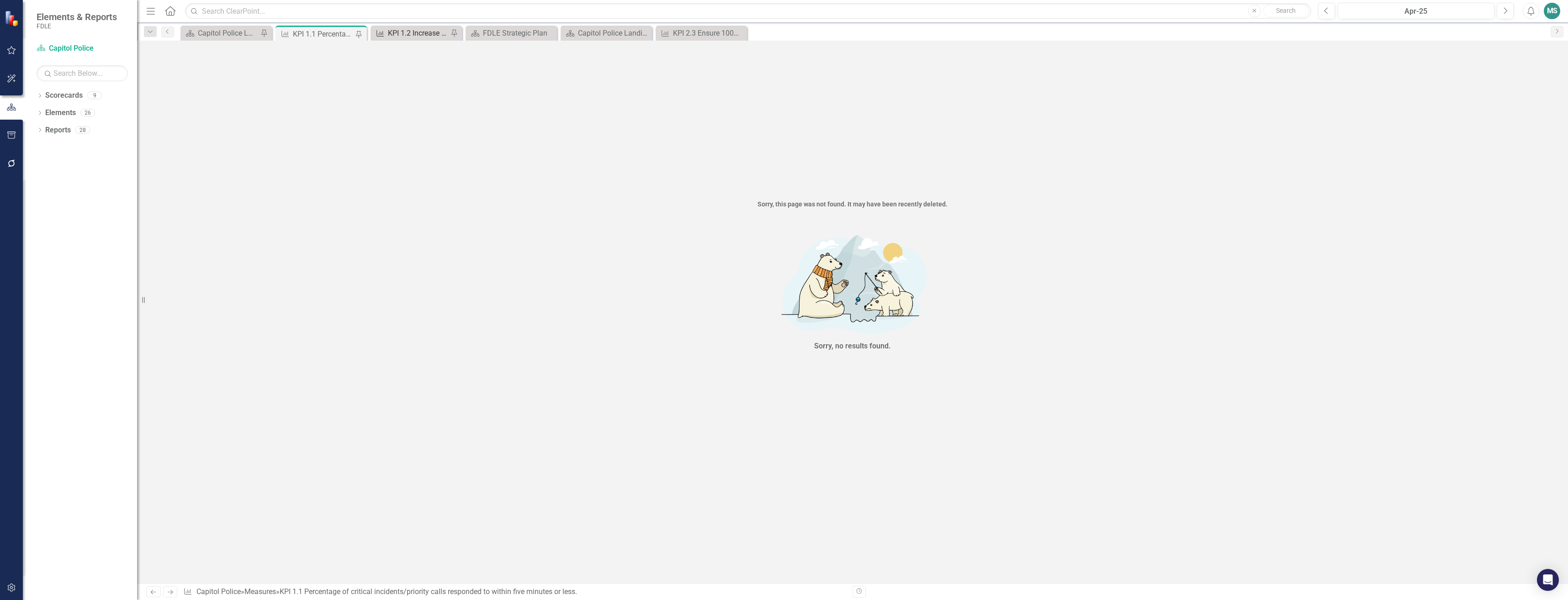
click at [417, 37] on div "KPI 1.2 Increase in daily presence through proactive patrol and K-9." at bounding box center [418, 33] width 60 height 11
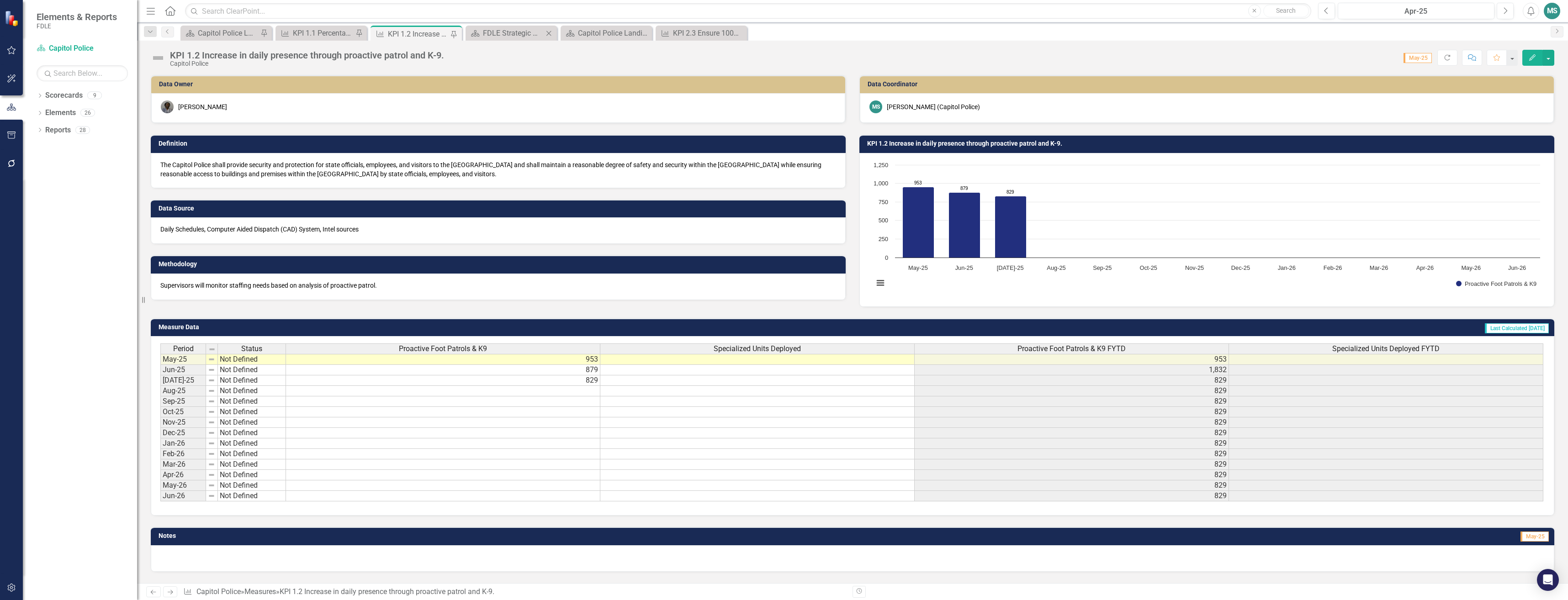
click at [501, 39] on div "Scorecard FDLE Strategic Plan Close" at bounding box center [511, 33] width 91 height 15
click at [520, 34] on div "FDLE Strategic Plan" at bounding box center [513, 33] width 60 height 11
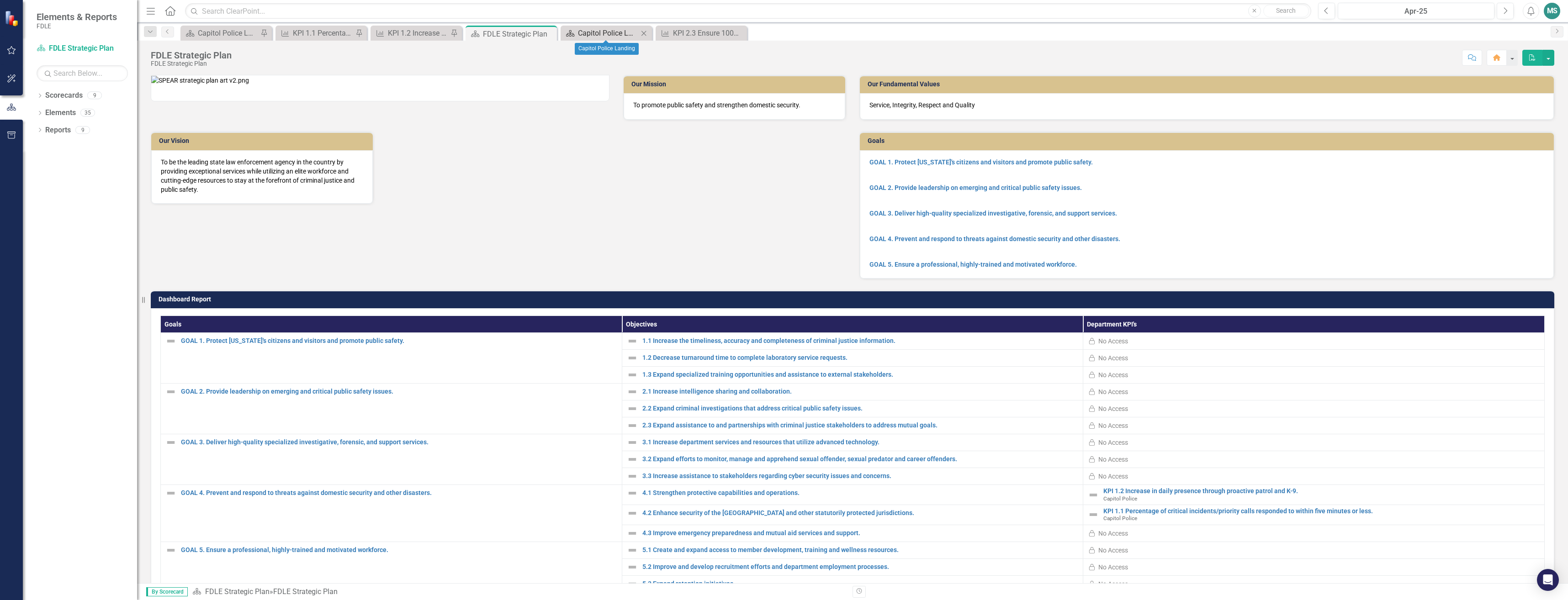
click at [614, 38] on div "Capitol Police Landing" at bounding box center [608, 33] width 60 height 11
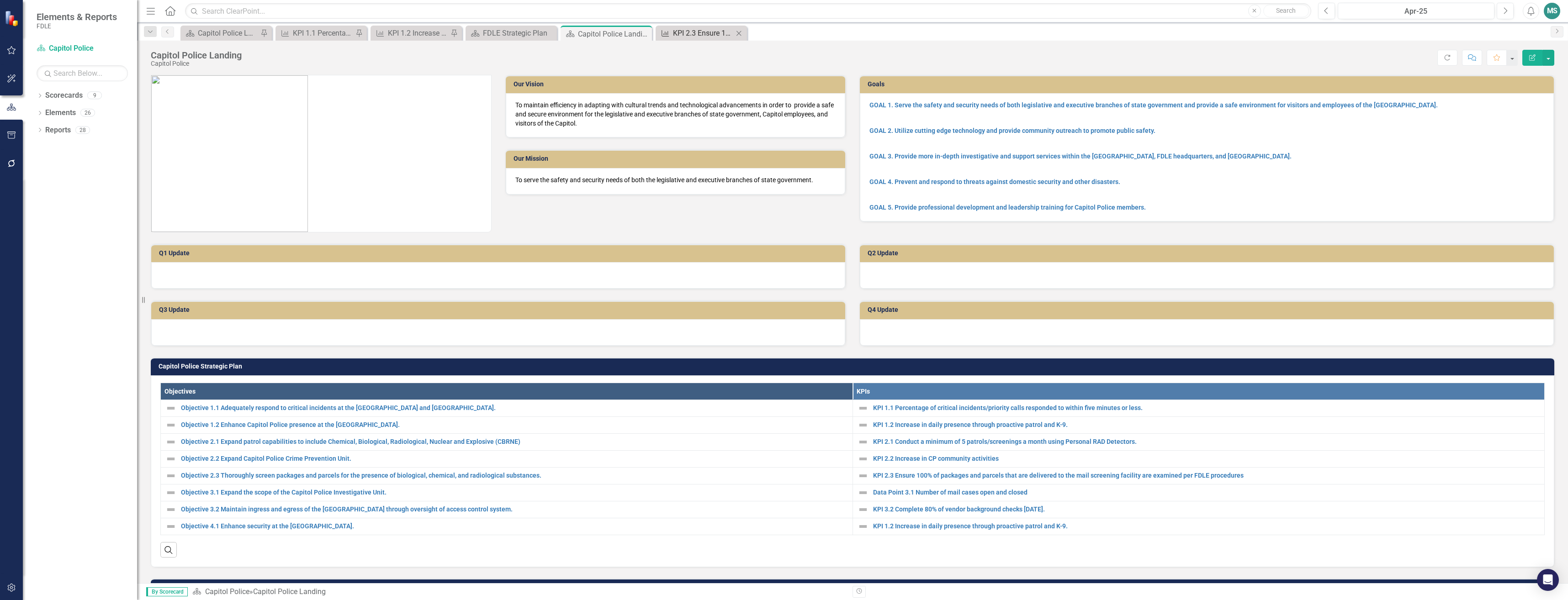
click at [688, 32] on div "KPI 2.3 Ensure 100% of packages and parcels that are delivered to the mail scre…" at bounding box center [703, 33] width 60 height 11
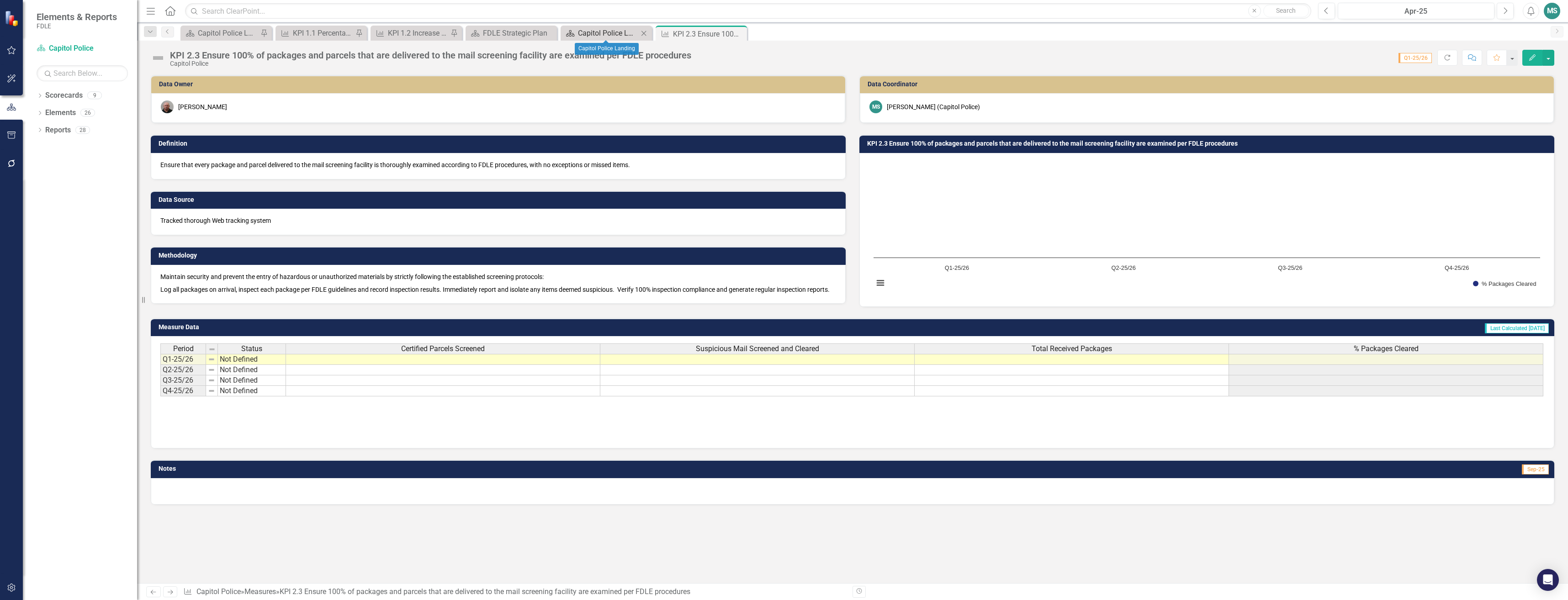
click at [612, 31] on div "Capitol Police Landing" at bounding box center [608, 33] width 60 height 11
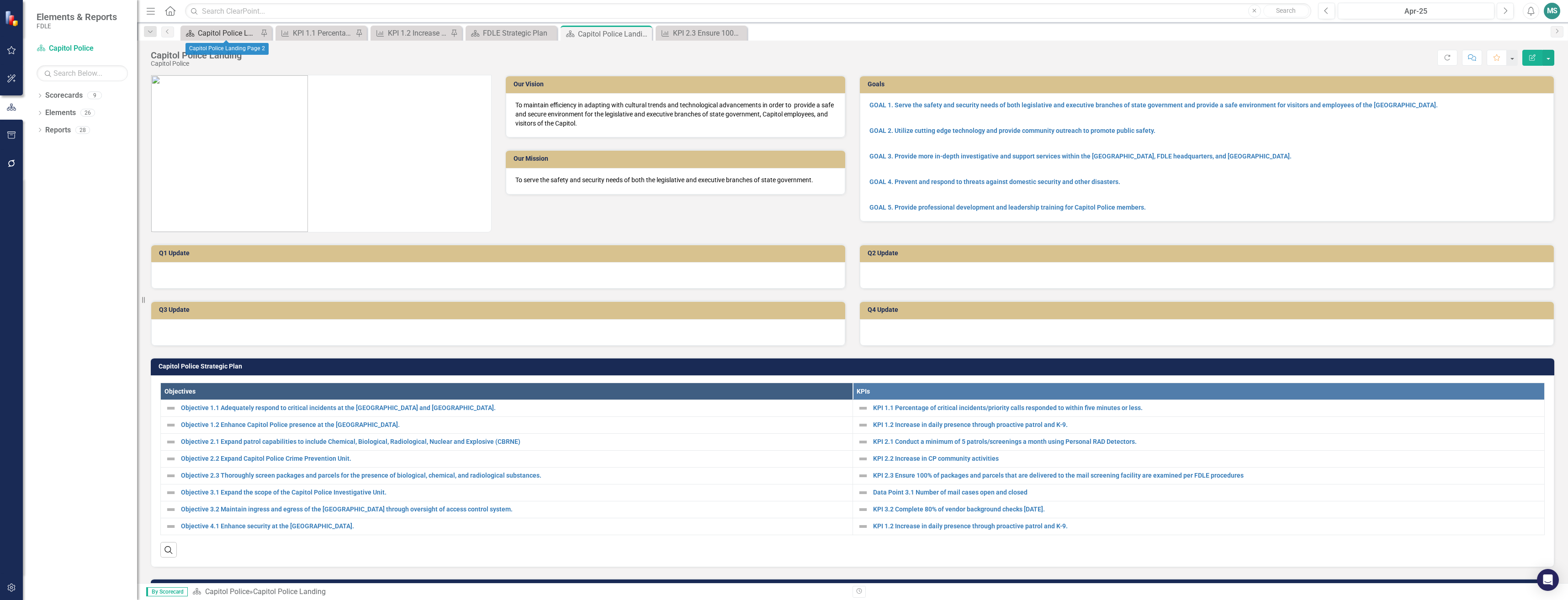
click at [238, 29] on div "Capitol Police Landing Page 2" at bounding box center [227, 33] width 60 height 11
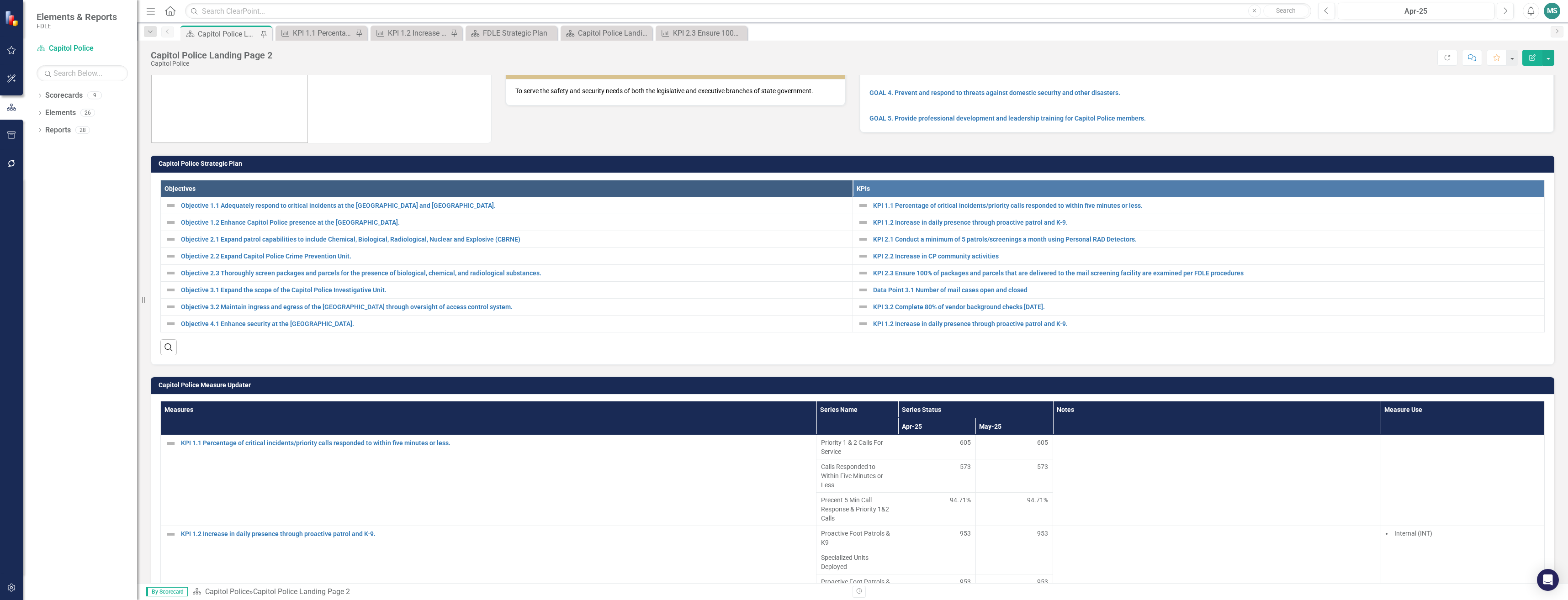
scroll to position [91, 0]
